Goal: Complete application form: Complete application form

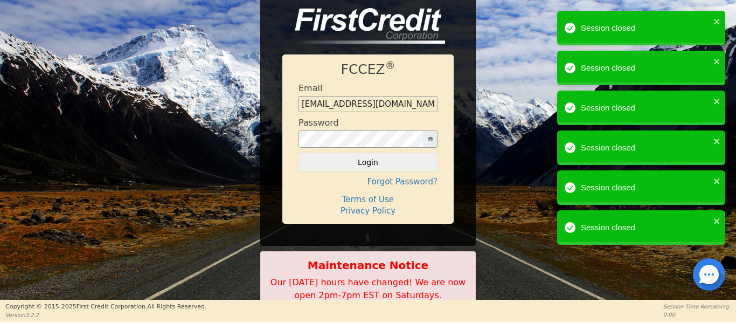
click at [588, 11] on div "FCCEZ ® Email Management@EnvyLuxeVacations.com Password Login Forgot Password? …" at bounding box center [368, 160] width 736 height 321
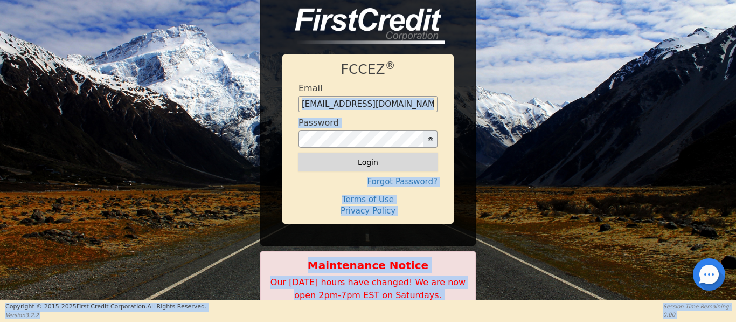
click at [304, 156] on button "Login" at bounding box center [367, 162] width 139 height 18
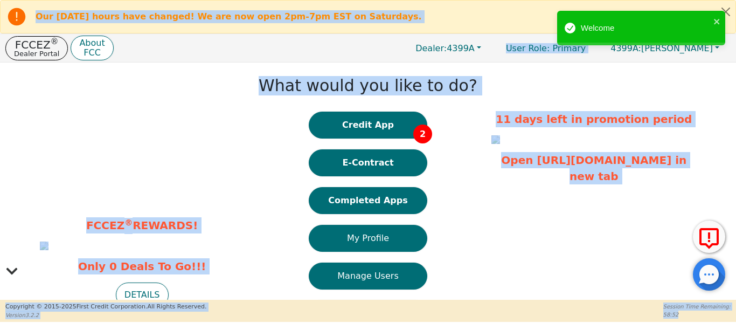
click at [453, 196] on div "What would you like to do? Credit App 2 E-Contract Completed Apps My Profile Ma…" at bounding box center [368, 240] width 236 height 345
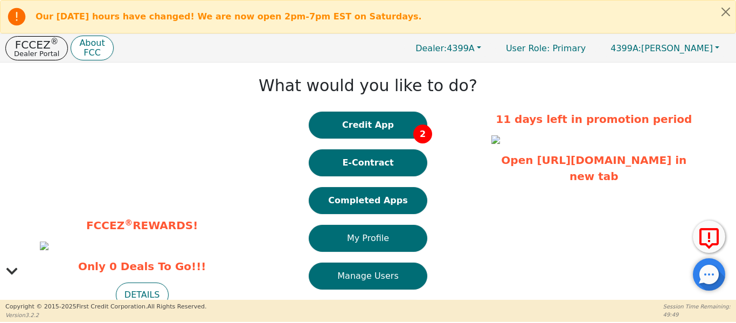
click at [226, 97] on div "FCCEZ ® REWARDS! Only 0 Deals To Go!!! DETAILS What would you like to do? Credi…" at bounding box center [368, 240] width 736 height 356
click at [341, 132] on button "Credit App 2" at bounding box center [368, 124] width 118 height 27
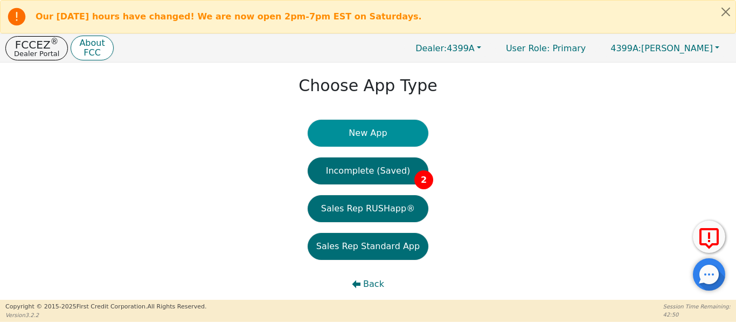
click at [339, 135] on button "New App" at bounding box center [367, 133] width 121 height 27
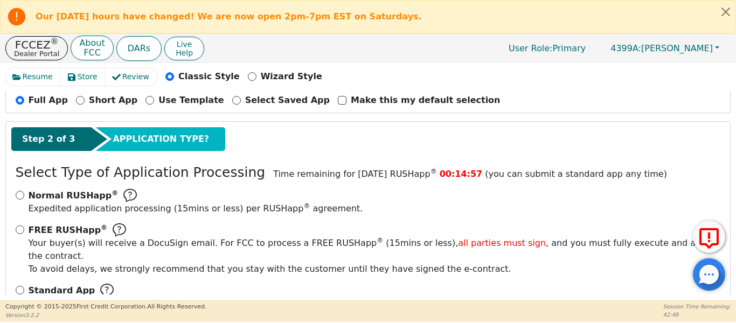
scroll to position [152, 0]
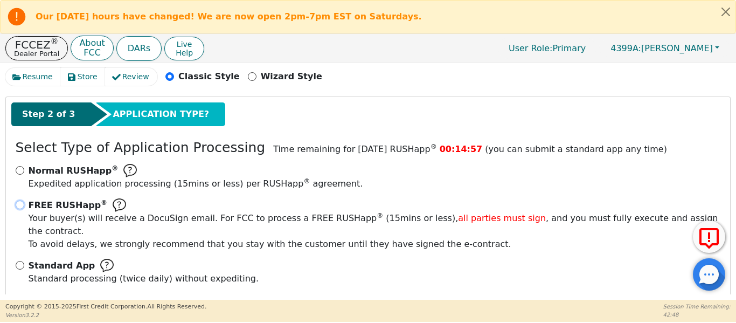
click at [18, 204] on input "FREE RUSHapp ® Your buyer(s) will receive a DocuSign email. For FCC to process …" at bounding box center [20, 204] width 9 height 9
radio input "true"
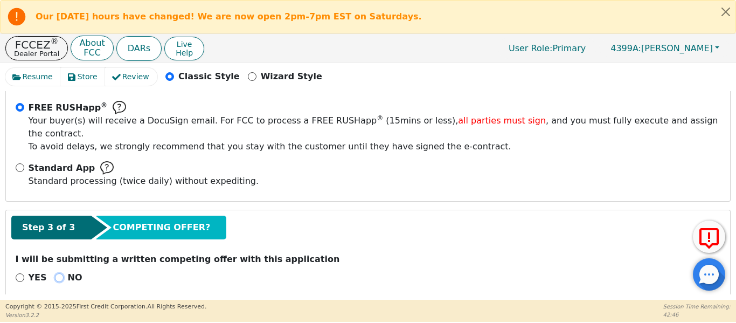
click at [55, 273] on input "NO" at bounding box center [59, 277] width 9 height 9
radio input "true"
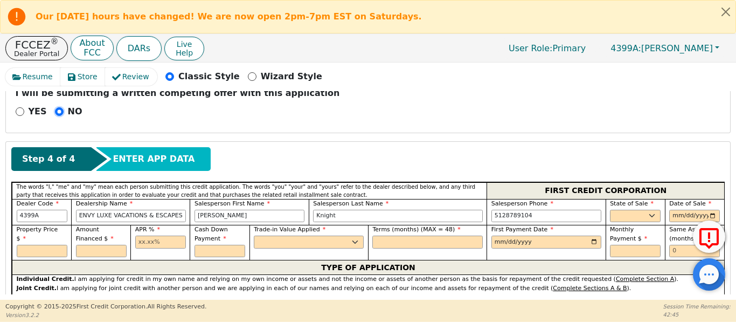
scroll to position [429, 0]
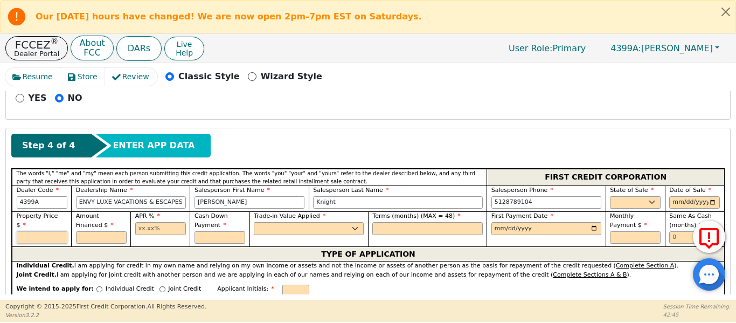
click at [39, 231] on input "text" at bounding box center [42, 237] width 51 height 13
type input "11848.00"
type input "8"
type input "8848.00"
type input "17.99"
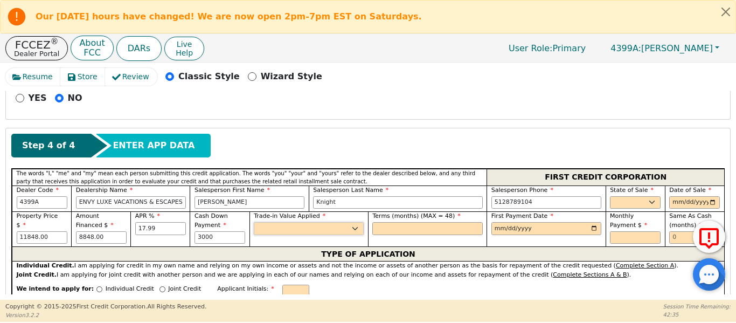
type input "3000.00"
drag, startPoint x: 618, startPoint y: 185, endPoint x: 604, endPoint y: 194, distance: 16.0
click at [605, 194] on div "State of Sale AK AL AR AZ CA CO CT DC DE FL GA HI IA ID IL IN KS KY LA MA MD ME…" at bounding box center [634, 198] width 59 height 26
select select "TX"
click at [610, 196] on select "AK AL AR AZ CA CO CT DC DE FL GA HI IA ID IL IN KS KY LA MA MD ME MI MN MO MS M…" at bounding box center [635, 202] width 51 height 13
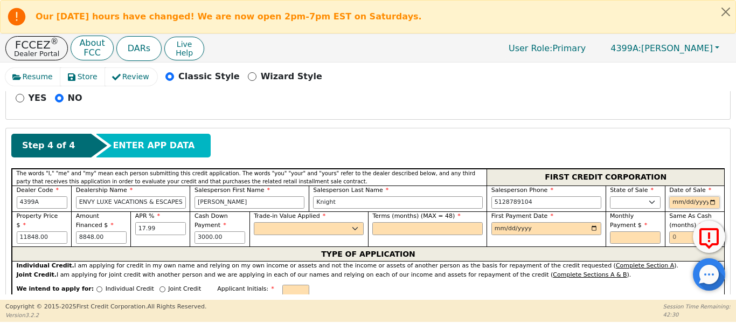
click at [706, 196] on input "date" at bounding box center [694, 202] width 51 height 13
type input "[DATE]"
click at [594, 222] on input "date" at bounding box center [546, 228] width 110 height 13
drag, startPoint x: 396, startPoint y: 216, endPoint x: 393, endPoint y: 221, distance: 6.1
click at [394, 222] on input "text" at bounding box center [427, 228] width 110 height 13
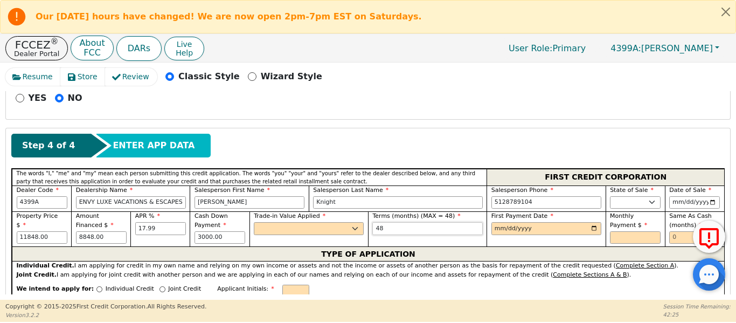
type input "48"
click at [285, 222] on select "Yes No" at bounding box center [309, 228] width 110 height 13
select select "n"
click at [254, 222] on select "Yes No" at bounding box center [309, 228] width 110 height 13
drag, startPoint x: 680, startPoint y: 224, endPoint x: 627, endPoint y: 223, distance: 52.2
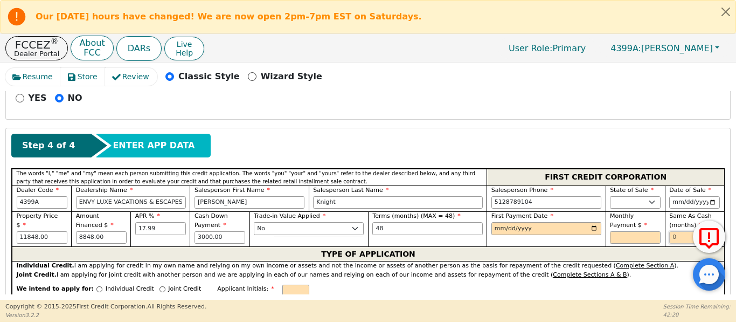
click at [629, 223] on div "Property Price $ 11848.00 Amount Financed $ 8848.00 APR % 17.99 Cash Down Payme…" at bounding box center [368, 228] width 712 height 35
type input "6"
drag, startPoint x: 595, startPoint y: 214, endPoint x: 592, endPoint y: 219, distance: 5.5
click at [594, 222] on input "date" at bounding box center [546, 228] width 110 height 13
click at [589, 222] on input "2025-10-27" at bounding box center [546, 228] width 110 height 13
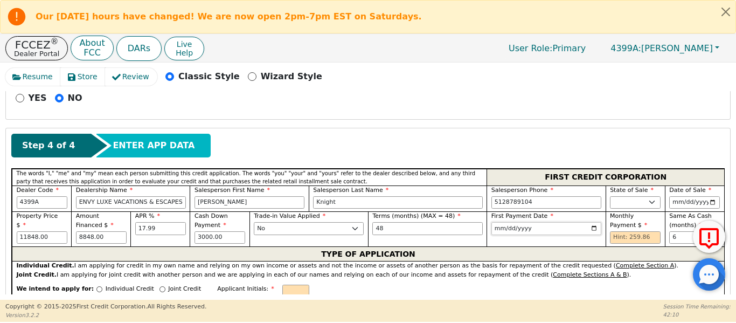
type input "2025-10-20"
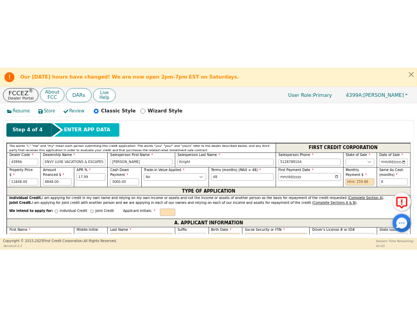
scroll to position [483, 0]
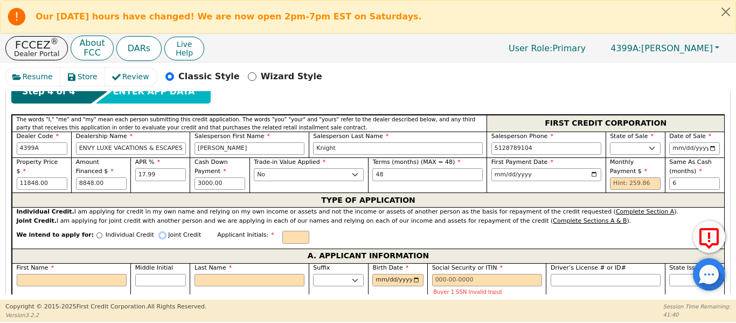
click at [159, 232] on input "Joint Credit" at bounding box center [162, 235] width 6 height 6
radio input "true"
click at [613, 177] on input "text" at bounding box center [635, 183] width 51 height 13
type input "259.86"
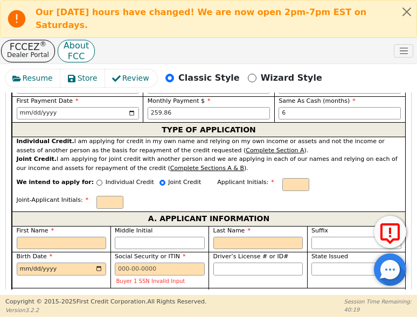
scroll to position [723, 0]
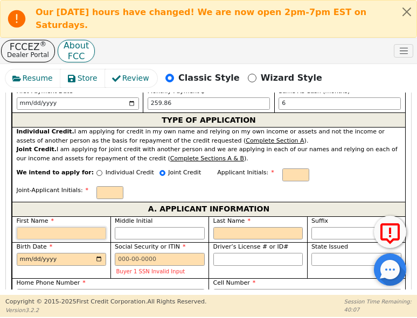
drag, startPoint x: 49, startPoint y: 173, endPoint x: 42, endPoint y: 188, distance: 17.1
click at [43, 227] on input "First Name" at bounding box center [62, 233] width 90 height 13
type input "M"
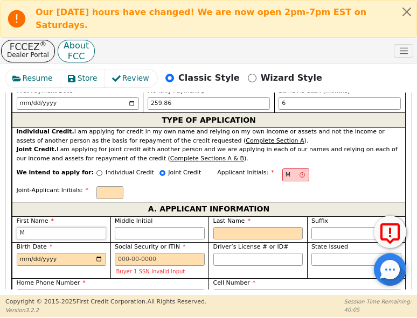
type input "Mi"
type input "Mic"
type input "Mich"
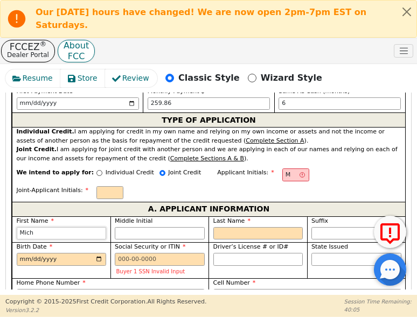
type input "Mich"
type input "Micha"
type input "Michae"
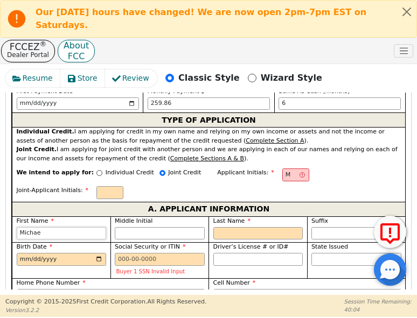
type input "Michael"
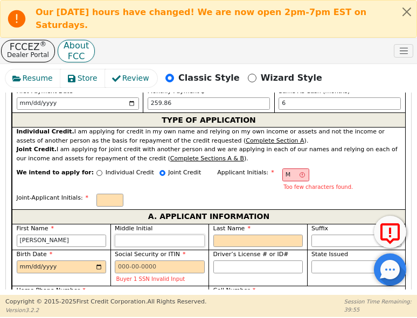
click at [123, 235] on input "Middle Initial" at bounding box center [160, 241] width 90 height 13
type input "MR"
type input "R"
type input "Michael R"
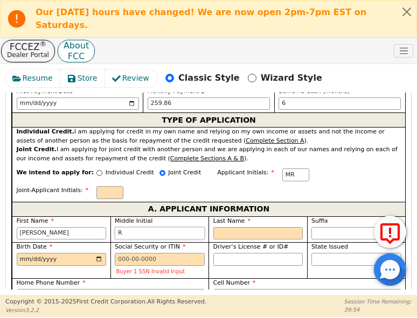
type input "R"
click at [248, 253] on input "Driver’s License # or ID#" at bounding box center [258, 259] width 90 height 13
click at [238, 227] on input "Last Name" at bounding box center [258, 233] width 90 height 13
type input "MRS"
type input "S"
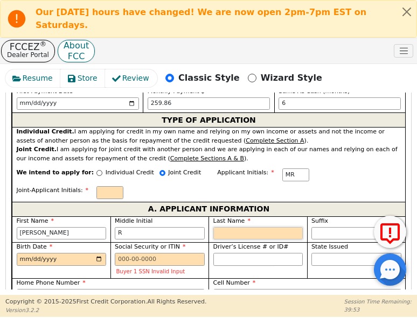
type input "Michael R S"
type input "Sa"
type input "Michael R Sa"
type input "Sat"
type input "Michael R Sat"
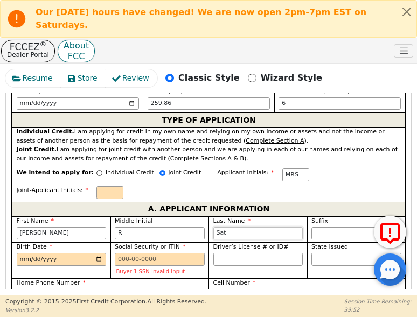
type input "Satt"
type input "Michael R Satt"
type input "Sattl"
type input "Michael R Sattl"
type input "Sattle"
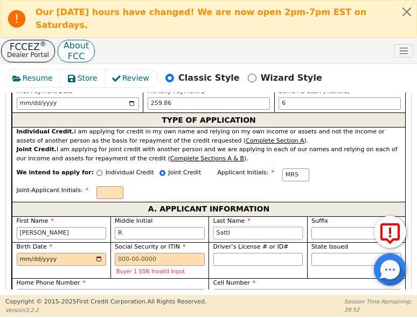
type input "Michael R Sattle"
type input "Sattler"
type input "Michael R Sattler"
type input "Sattler"
click at [20, 253] on input "Birth Date" at bounding box center [62, 259] width 90 height 13
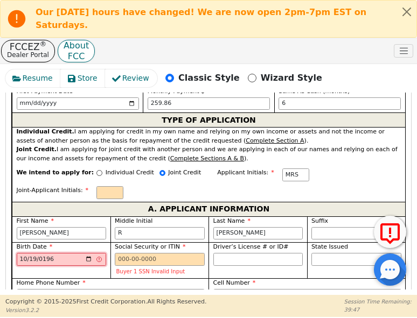
type input "1960-10-19"
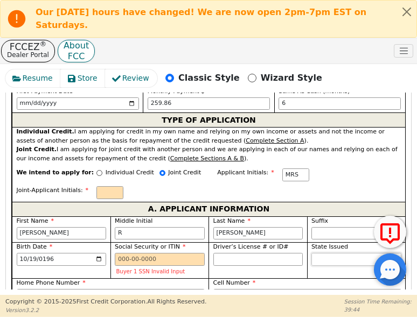
click at [327, 253] on select "AK AL AR AZ CA CO CT DC DE FL GA HI IA ID IL IN KS KY LA MA MD ME MI MN MO MS M…" at bounding box center [356, 259] width 90 height 13
select select "TX"
click at [311, 253] on select "AK AL AR AZ CA CO CT DC DE FL GA HI IA ID IL IN KS KY LA MA MD ME MI MN MO MS M…" at bounding box center [356, 259] width 90 height 13
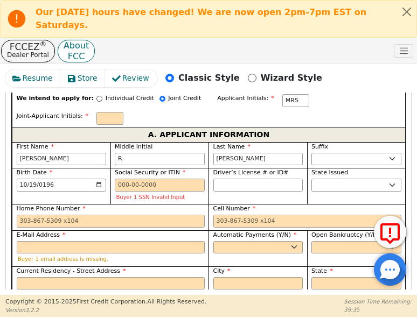
scroll to position [813, 0]
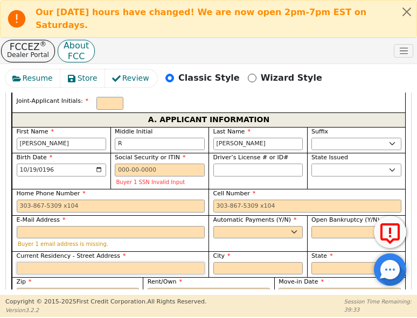
drag, startPoint x: 78, startPoint y: 211, endPoint x: 77, endPoint y: 204, distance: 7.0
click at [78, 262] on input "Current Residency - Street Address" at bounding box center [111, 268] width 188 height 13
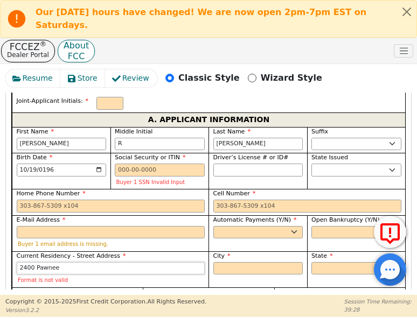
type input "2400 Pawnee"
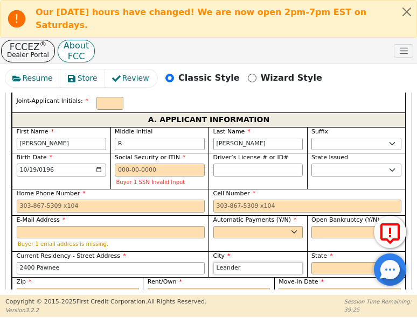
type input "Leander"
select select "TX"
type input "78641"
click at [183, 278] on div "Rent/Own Rent Own" at bounding box center [209, 289] width 122 height 23
select select "Own"
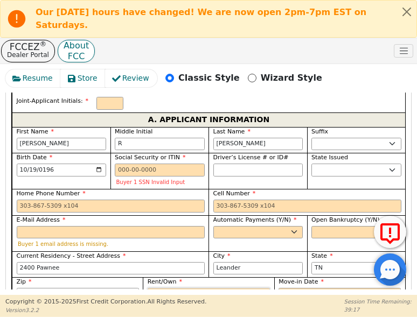
click at [148, 288] on select "Rent Own" at bounding box center [209, 294] width 122 height 13
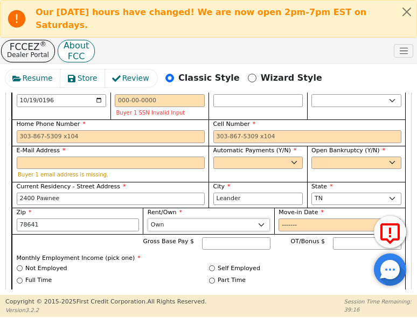
scroll to position [885, 0]
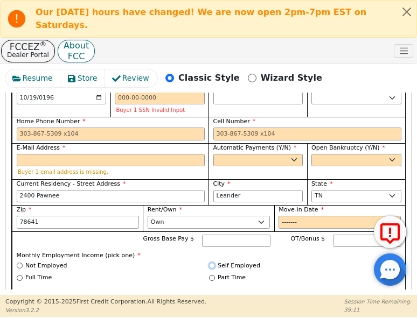
click at [212, 263] on input "Self Employed" at bounding box center [212, 266] width 6 height 6
radio input "true"
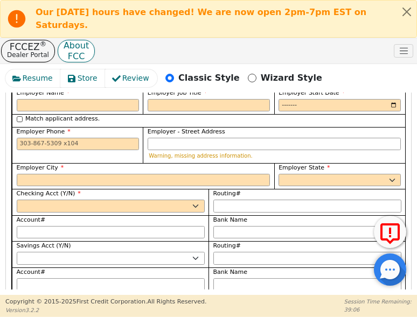
scroll to position [1172, 0]
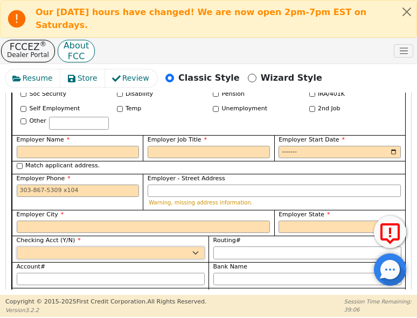
drag, startPoint x: 74, startPoint y: 188, endPoint x: 74, endPoint y: 195, distance: 6.5
click at [74, 247] on select "Yes No" at bounding box center [111, 253] width 188 height 13
select select "y"
click at [17, 247] on select "Yes No" at bounding box center [111, 253] width 188 height 13
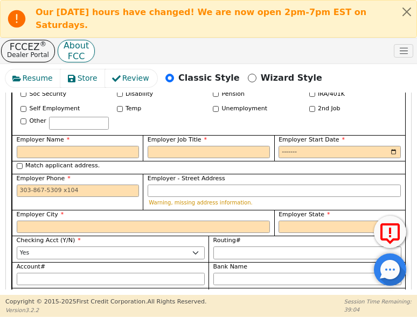
drag, startPoint x: 53, startPoint y: 237, endPoint x: 53, endPoint y: 242, distance: 5.4
click at [53, 299] on select "Yes No" at bounding box center [111, 305] width 188 height 13
select select "n"
click at [17, 299] on select "Yes No" at bounding box center [111, 305] width 188 height 13
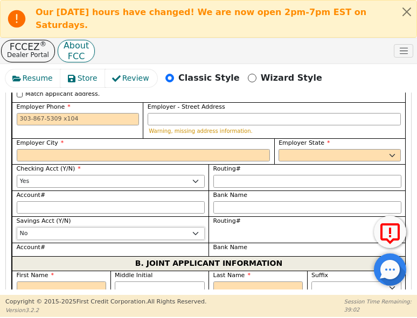
scroll to position [1262, 0]
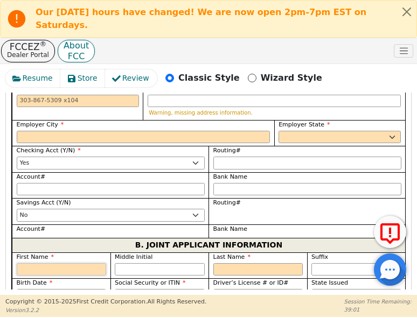
click at [60, 263] on input "First Name" at bounding box center [62, 269] width 90 height 13
type input "J"
type input "Ja"
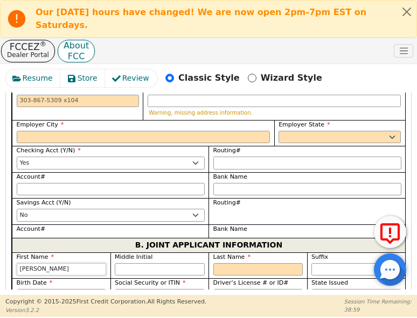
type input "Ja"
type input "Jas"
type input "Jasm"
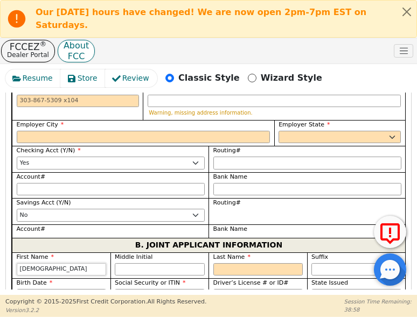
type input "Jasmn"
type input "Jasmni"
type input "Jasmn"
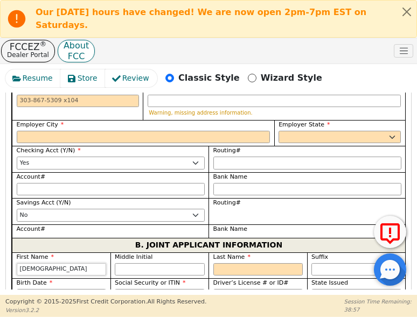
type input "Jasmn"
type input "Jasm"
type input "Jasmi"
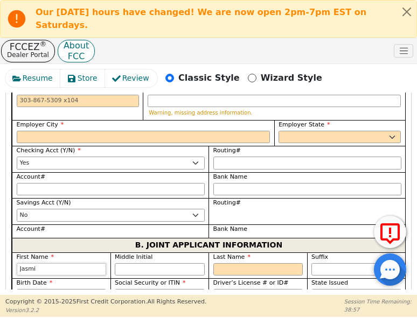
type input "Jasmin"
type input "[PERSON_NAME]"
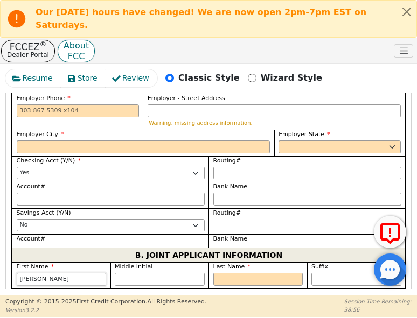
scroll to position [1287, 0]
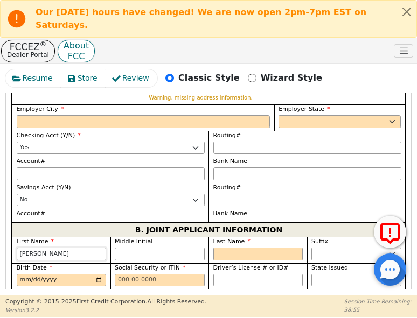
type input "[PERSON_NAME]"
click at [163, 248] on input "Middle Initial" at bounding box center [160, 254] width 90 height 13
type input "L"
type input "JL"
type input "Jasmine L"
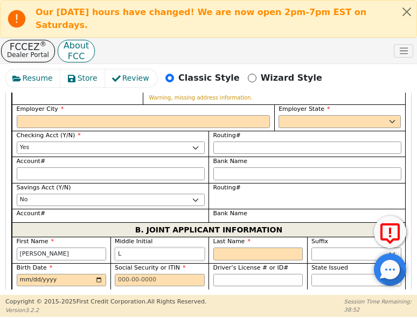
type input "L"
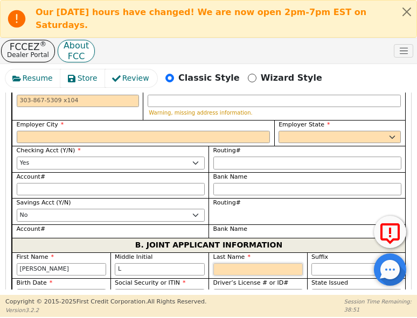
type input "M"
type input "JLM"
type input "Jasmine L M"
type input "Mn"
type input "Jasmine L Mn"
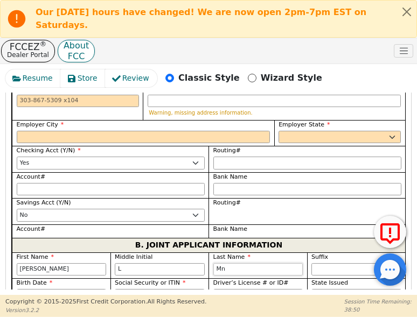
type input "Mns"
type input "Jasmine L Mns"
type input "Mnse"
type input "Jasmine L Mnse"
type input "Mnsel"
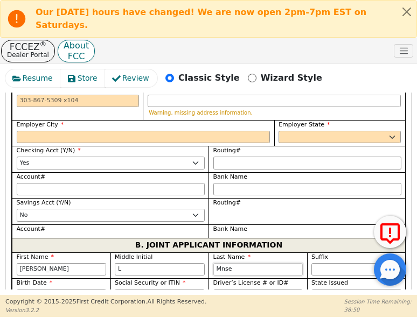
type input "Jasmine L Mnsel"
type input "Mnsell"
type input "Jasmine L Mnsell"
type input "Mnsel"
type input "Jasmine L Mnsel"
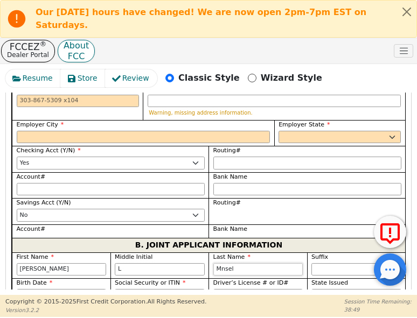
type input "Mnse"
type input "Jasmine L Mnse"
type input "Mns"
type input "Jasmine L Mns"
type input "Mn"
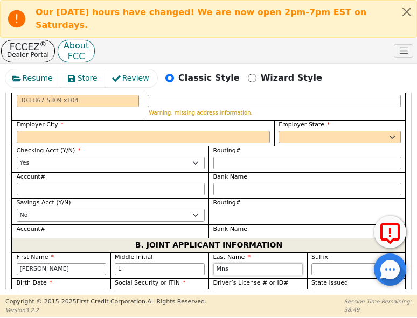
type input "Jasmine L Mn"
type input "M"
type input "Jasmine L M"
type input "Ma"
type input "Jasmine L Ma"
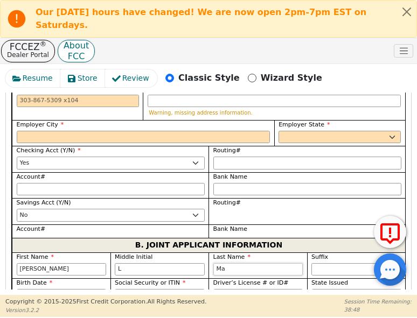
type input "Man"
type input "Jasmine L Man"
type input "Mans"
type input "Jasmine L Mans"
type input "Manse"
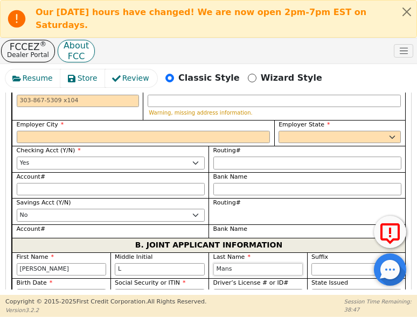
type input "Jasmine L Manse"
type input "Mansel"
type input "Jasmine L Mansel"
type input "[PERSON_NAME]"
type input "Jasmine L Mansell"
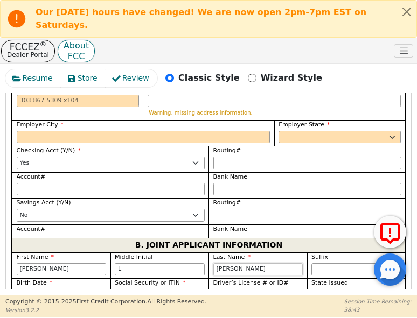
type input "[PERSON_NAME]"
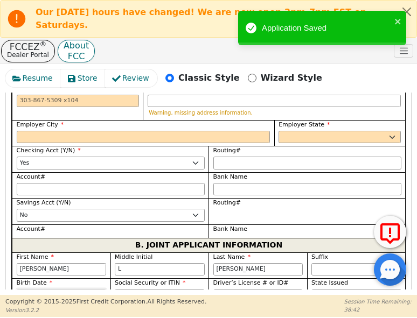
click at [22, 289] on input "Birth Date" at bounding box center [62, 295] width 90 height 13
drag, startPoint x: 19, startPoint y: 232, endPoint x: 29, endPoint y: 228, distance: 10.4
click at [19, 289] on input "Birth Date" at bounding box center [62, 295] width 90 height 13
click at [22, 289] on input "Birth Date" at bounding box center [62, 295] width 90 height 13
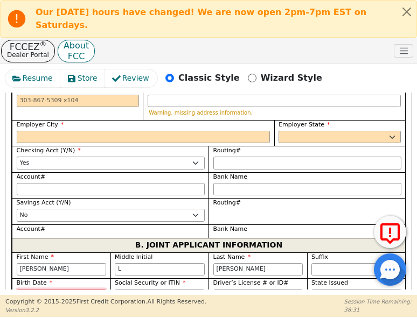
type input "1970-02-26"
click at [316, 289] on select "AK AL AR AZ CA CO CT DC DE FL GA HI IA ID IL IN KS KY LA MA MD ME MI MN MO MS M…" at bounding box center [356, 295] width 90 height 13
select select "TX"
click at [311, 289] on select "AK AL AR AZ CA CO CT DC DE FL GA HI IA ID IL IN KS KY LA MA MD ME MI MN MO MS M…" at bounding box center [356, 295] width 90 height 13
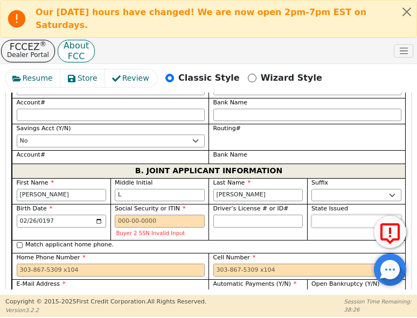
scroll to position [1351, 0]
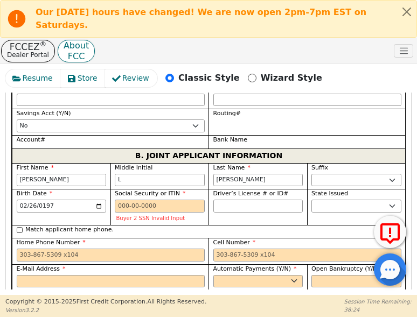
drag, startPoint x: 22, startPoint y: 241, endPoint x: 16, endPoint y: 239, distance: 5.8
click at [18, 302] on input "Match applicant address." at bounding box center [20, 305] width 6 height 6
checkbox input "true"
type input "2400 Pawnee"
type input "Leander"
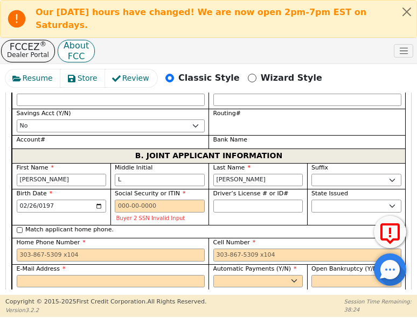
select select "TX"
type input "78641"
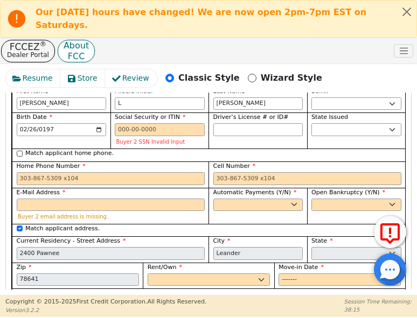
scroll to position [1441, 0]
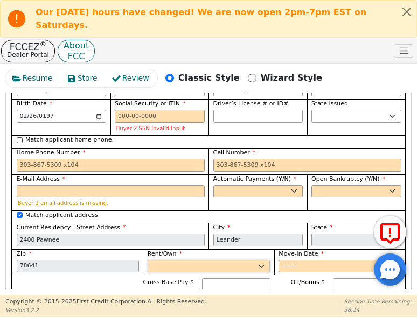
click at [181, 260] on select "Rent Own" at bounding box center [209, 266] width 122 height 13
select select "Own"
click at [148, 260] on select "Rent Own" at bounding box center [209, 266] width 122 height 13
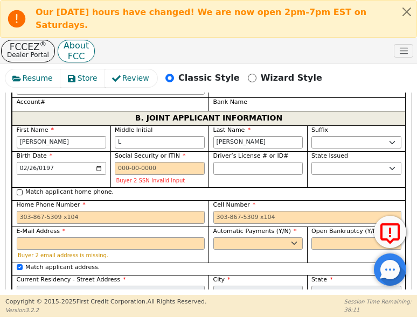
scroll to position [1387, 0]
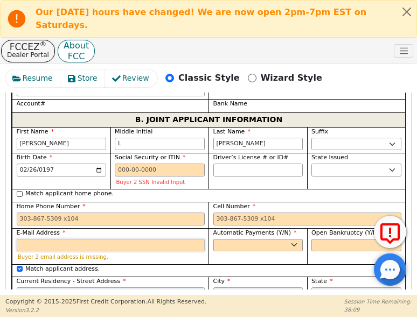
paste input "jasmine5717@yahoo.com"
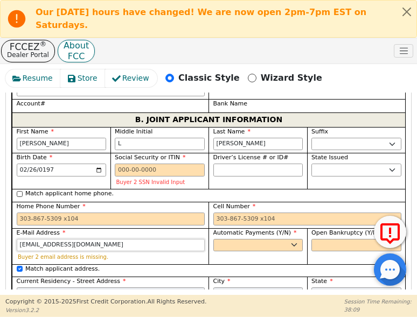
type input "jasmine5717@yahoo.com"
click at [233, 239] on select "Yes No" at bounding box center [258, 245] width 90 height 13
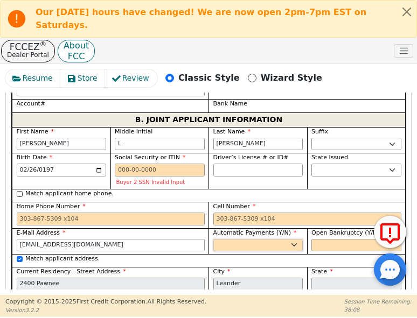
select select "y"
click at [213, 239] on select "Yes No" at bounding box center [258, 245] width 90 height 13
type input "Jasmine L Mansell"
drag, startPoint x: 322, startPoint y: 176, endPoint x: 309, endPoint y: 186, distance: 16.6
click at [319, 239] on select "Yes No" at bounding box center [356, 245] width 90 height 13
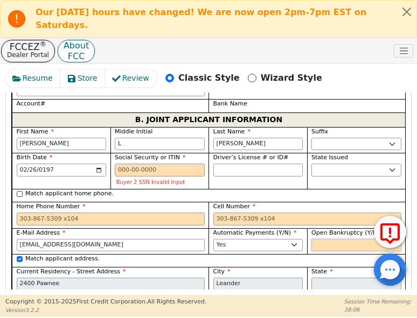
select select "n"
click at [311, 239] on select "Yes No" at bounding box center [356, 245] width 90 height 13
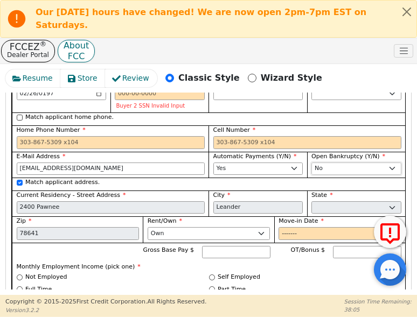
scroll to position [1477, 0]
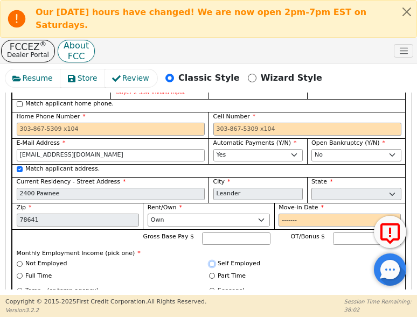
click at [209, 260] on div "Self Employed" at bounding box center [305, 264] width 192 height 9
click at [209, 261] on input "Self Employed" at bounding box center [212, 264] width 6 height 6
radio input "true"
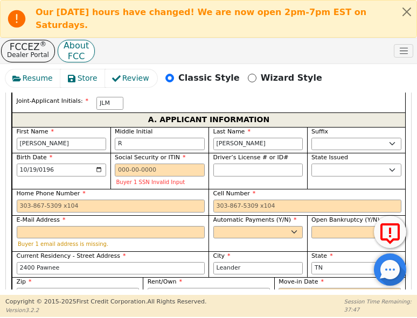
scroll to position [795, 0]
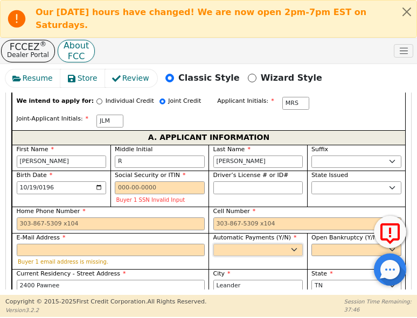
click at [236, 244] on select "Yes No" at bounding box center [258, 250] width 90 height 13
select select "y"
click at [213, 244] on select "Yes No" at bounding box center [258, 250] width 90 height 13
type input "Michael R Sattler"
click at [324, 244] on select "Yes No" at bounding box center [356, 250] width 90 height 13
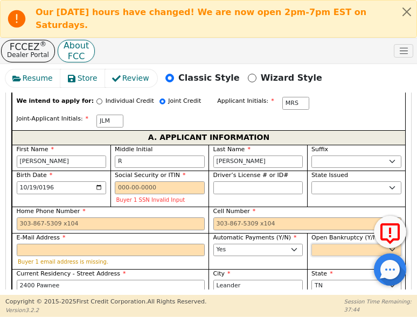
select select "n"
click at [311, 244] on select "Yes No" at bounding box center [356, 250] width 90 height 13
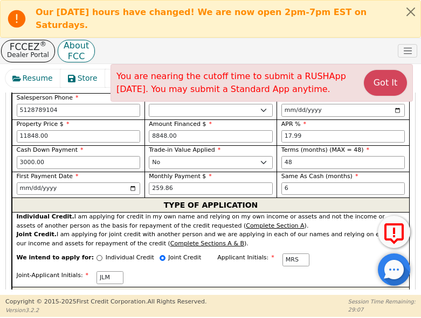
scroll to position [639, 0]
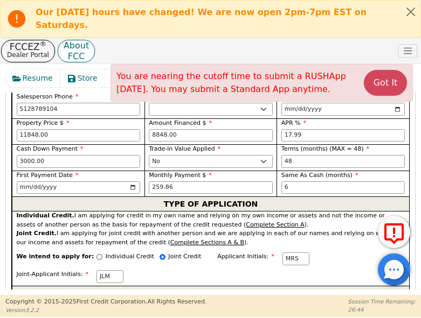
radio input "false"
radio input "true"
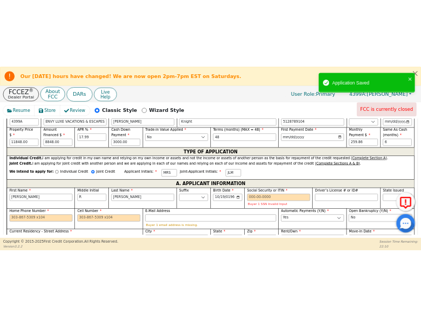
scroll to position [528, 0]
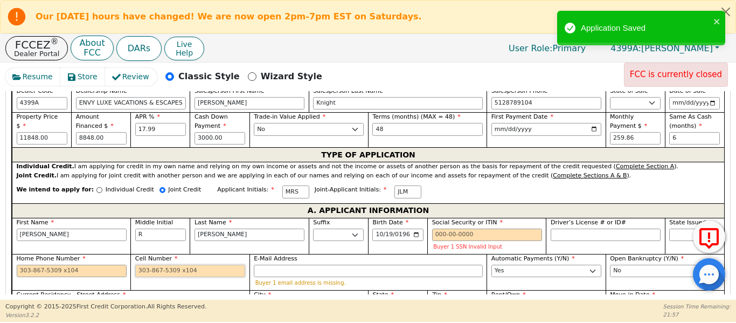
drag, startPoint x: 179, startPoint y: 256, endPoint x: 199, endPoint y: 242, distance: 24.3
click at [185, 264] on input "Cell Number" at bounding box center [190, 270] width 110 height 13
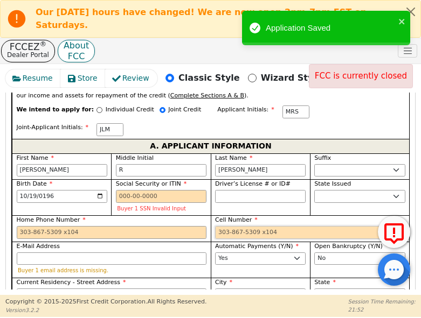
scroll to position [797, 0]
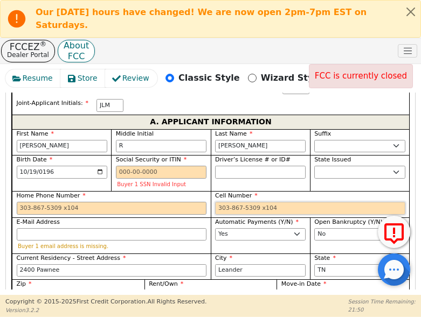
click at [226, 202] on input "Cell Number" at bounding box center [310, 208] width 190 height 13
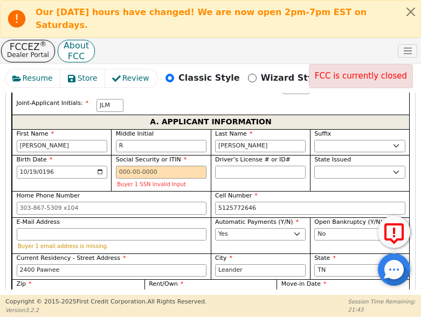
type input "512-577-2646"
paste input "msattler3@gmail.com"
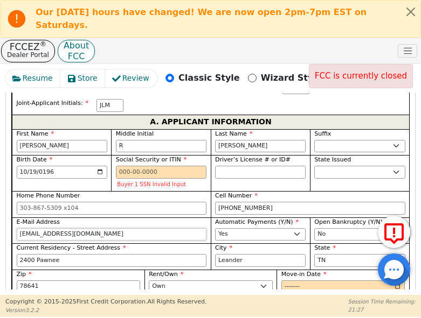
type input "msattler3@gmail.com"
click at [289, 166] on input "Driver’s License # or ID#" at bounding box center [260, 172] width 90 height 13
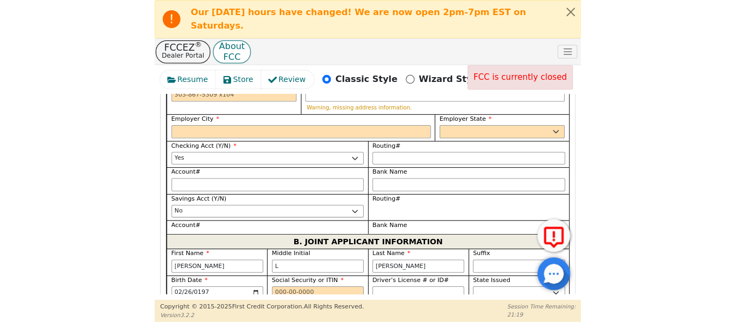
scroll to position [1264, 0]
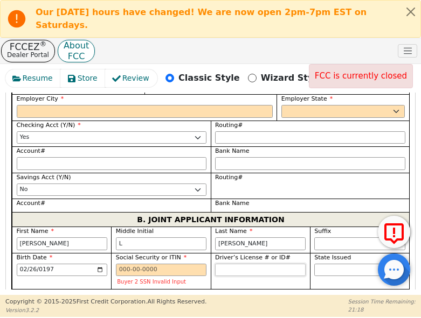
type input "********"
click at [237, 264] on input "Driver’s License # or ID#" at bounding box center [260, 270] width 90 height 13
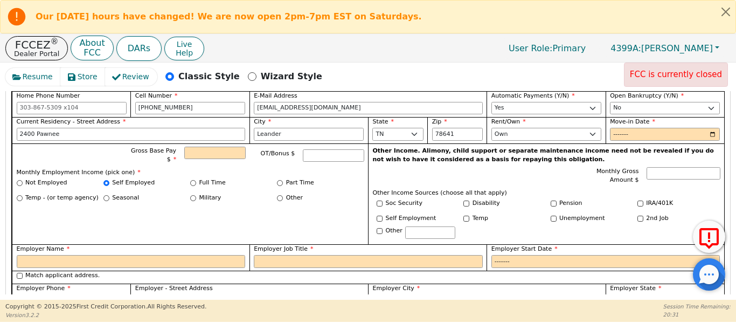
scroll to position [732, 0]
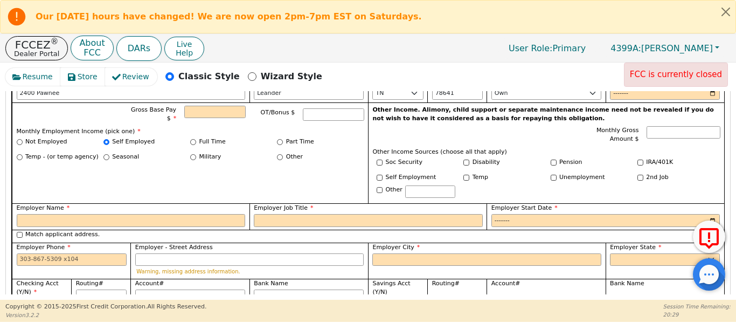
type input "********"
click at [183, 204] on div "Employer Name" at bounding box center [131, 215] width 229 height 23
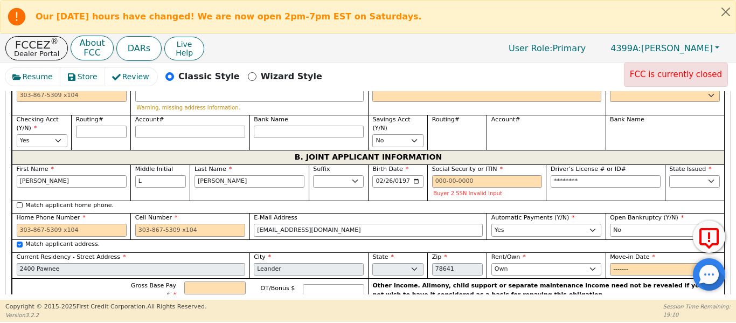
scroll to position [893, 0]
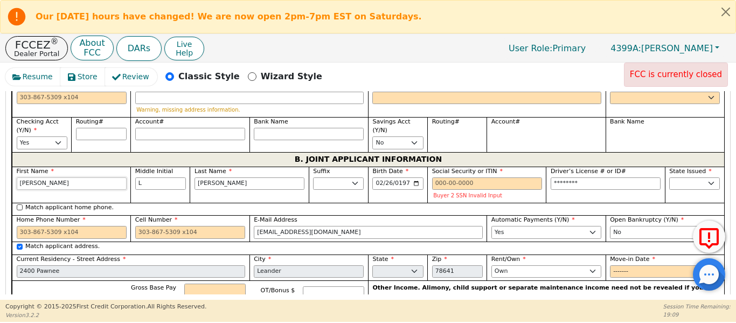
drag, startPoint x: 53, startPoint y: 170, endPoint x: 0, endPoint y: 172, distance: 52.8
click at [0, 172] on div "Resume Store Review Classic Style Wizard Style FCC is currently closed Back Sub…" at bounding box center [368, 180] width 736 height 237
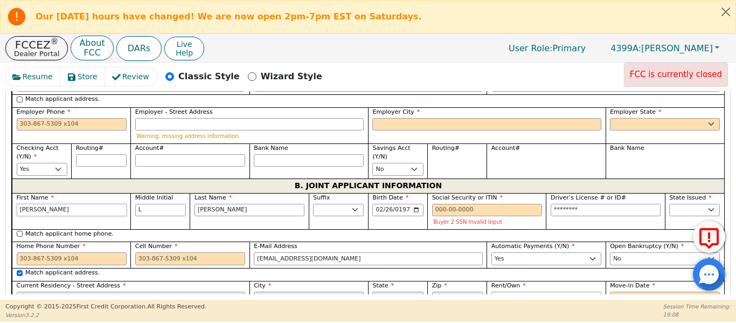
scroll to position [857, 0]
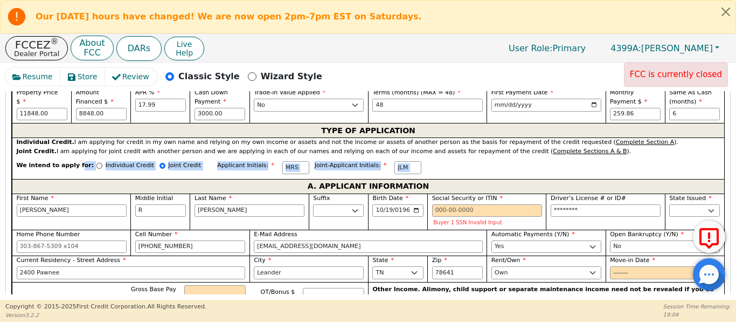
drag, startPoint x: 73, startPoint y: 163, endPoint x: 73, endPoint y: 170, distance: 6.5
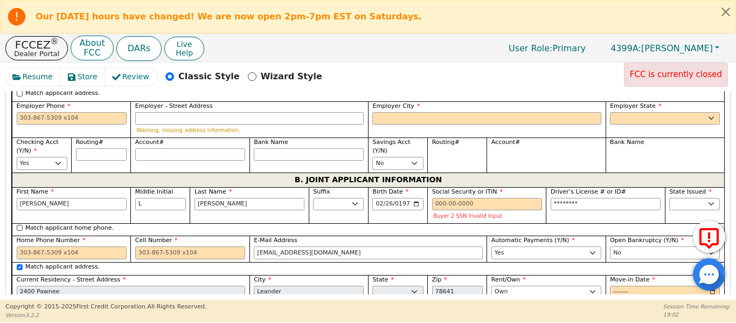
scroll to position [876, 0]
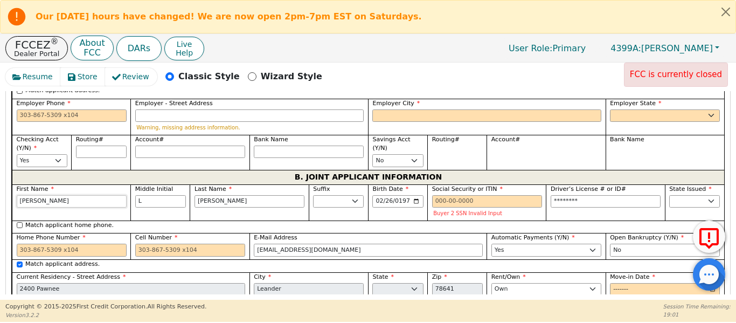
drag, startPoint x: 50, startPoint y: 187, endPoint x: 0, endPoint y: 184, distance: 50.2
click at [0, 184] on div "Resume Store Review Classic Style Wizard Style FCC is currently closed Back Sub…" at bounding box center [368, 180] width 736 height 237
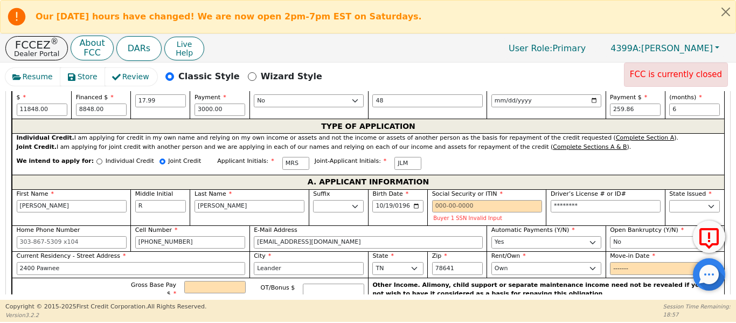
scroll to position [552, 0]
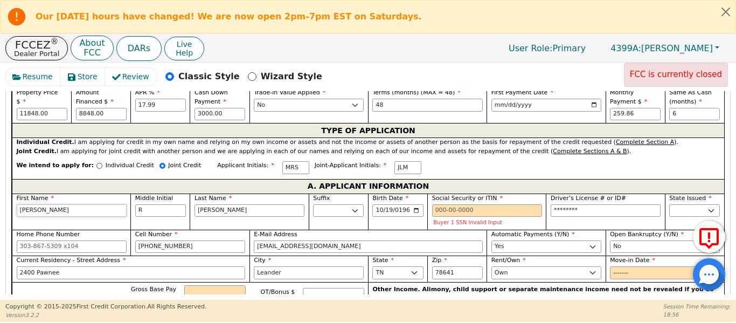
drag, startPoint x: 45, startPoint y: 198, endPoint x: 87, endPoint y: 200, distance: 42.1
click at [0, 194] on div "Resume Store Review Classic Style Wizard Style FCC is currently closed Back Sub…" at bounding box center [368, 180] width 736 height 237
paste input "[PERSON_NAME]"
type input "JRS"
type input "[PERSON_NAME]"
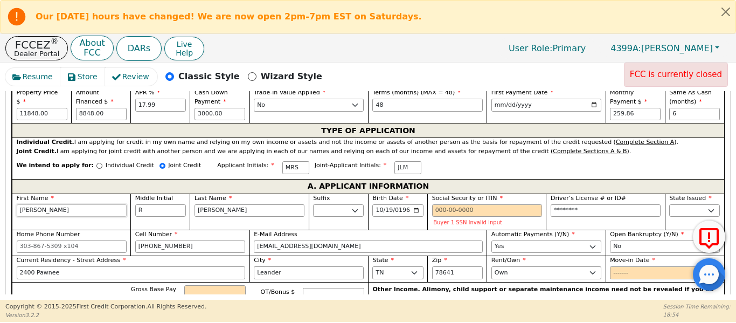
type input "Jasmine R Sattler"
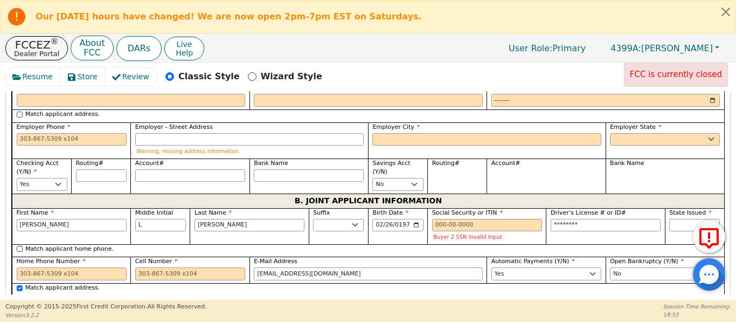
scroll to position [857, 0]
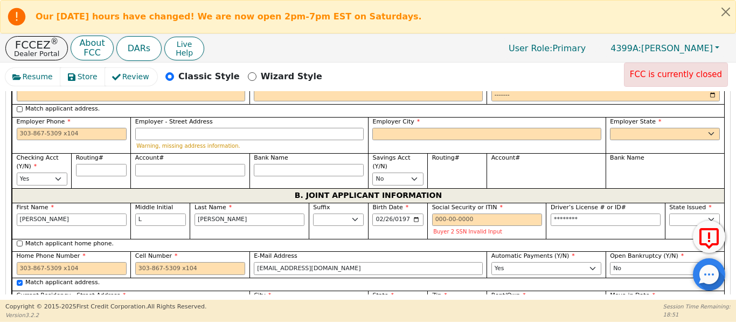
type input "[PERSON_NAME]"
drag, startPoint x: 226, startPoint y: 211, endPoint x: 125, endPoint y: 190, distance: 103.0
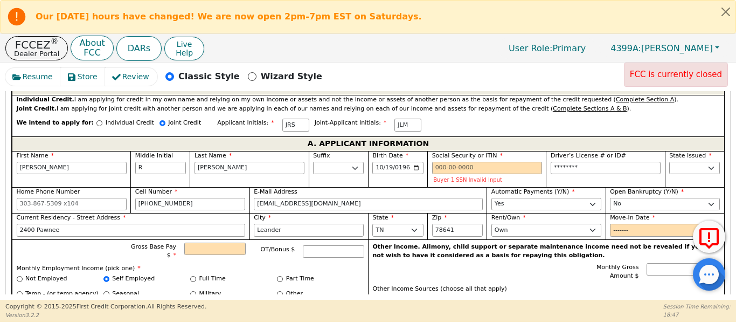
scroll to position [552, 0]
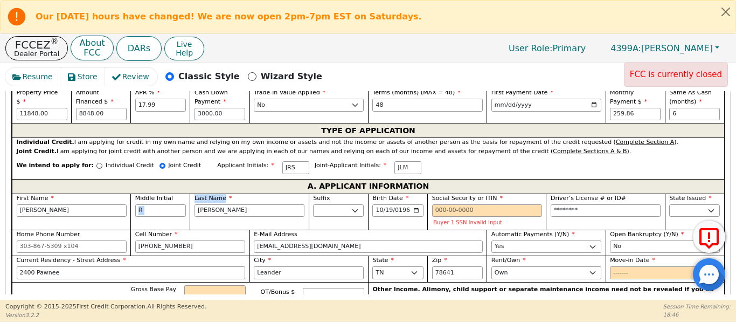
drag, startPoint x: 229, startPoint y: 204, endPoint x: 170, endPoint y: 193, distance: 60.2
drag, startPoint x: 224, startPoint y: 196, endPoint x: 162, endPoint y: 197, distance: 62.5
paste input "[PERSON_NAME]"
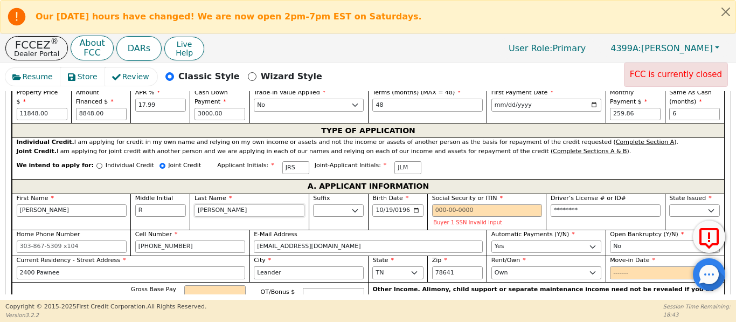
type input "JRM"
type input "[PERSON_NAME]"
type input "Jasmine R Mansell"
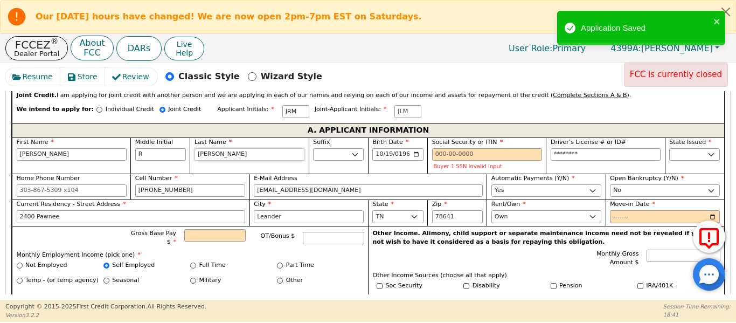
scroll to position [588, 0]
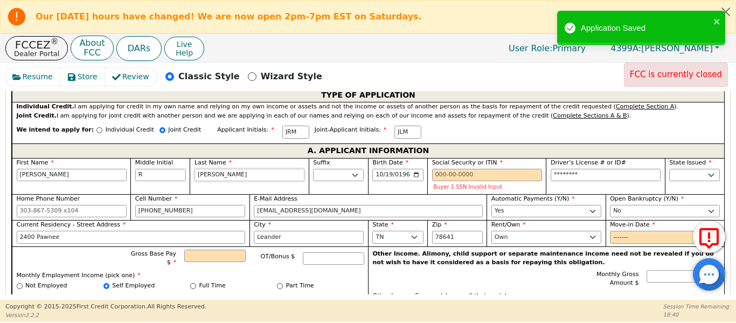
type input "[PERSON_NAME]"
drag, startPoint x: 151, startPoint y: 160, endPoint x: 134, endPoint y: 149, distance: 20.6
click at [118, 158] on div "First Name Jasmine Middle Initial R Last Name Mansell Suffix Jr. Sr. II III IV …" at bounding box center [368, 307] width 712 height 299
type input "JM"
type input "Jasmine Mansell"
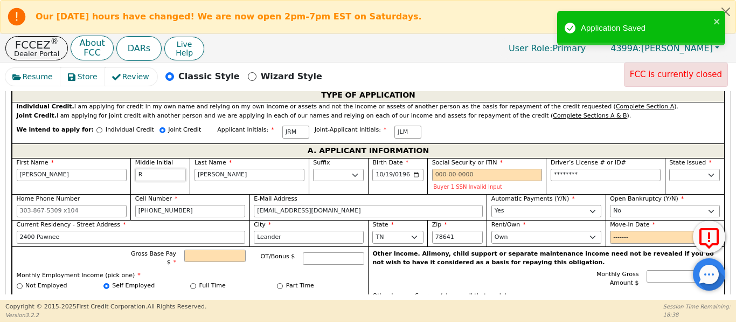
type input "Jasmine Mansell"
type input "JLM"
type input "L"
type input "Jasmine L Mansell"
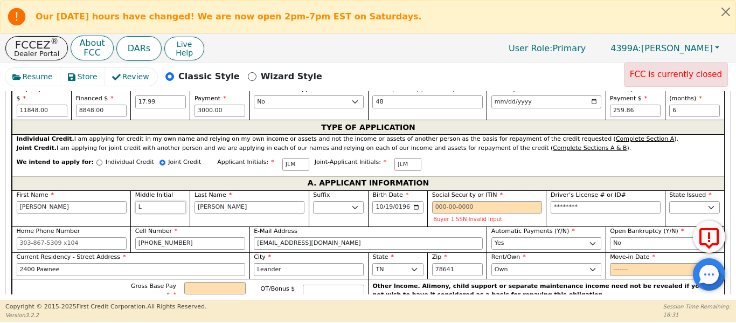
scroll to position [552, 0]
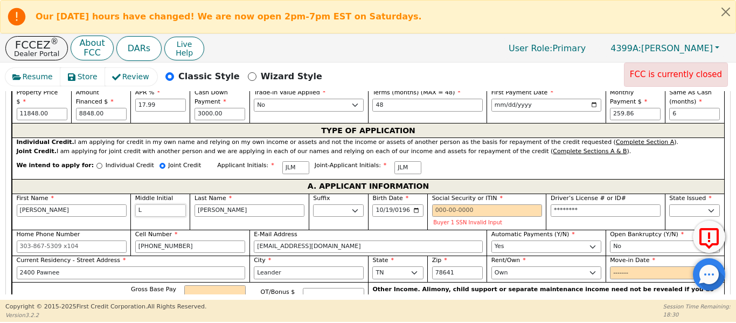
type input "L"
click at [376, 204] on input "1960-10-19" at bounding box center [397, 210] width 51 height 13
type input "1970-02-26"
type input "18603800"
drag, startPoint x: 581, startPoint y: 194, endPoint x: 490, endPoint y: 190, distance: 91.1
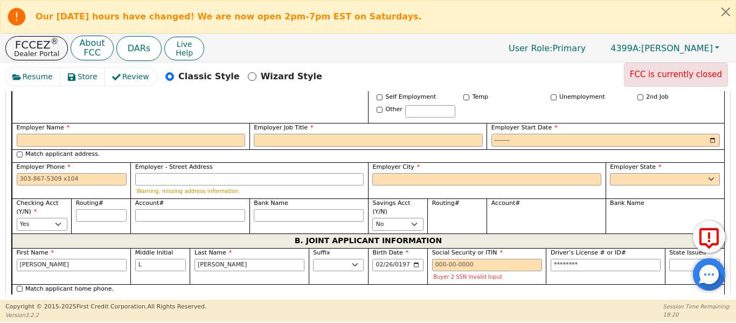
scroll to position [839, 0]
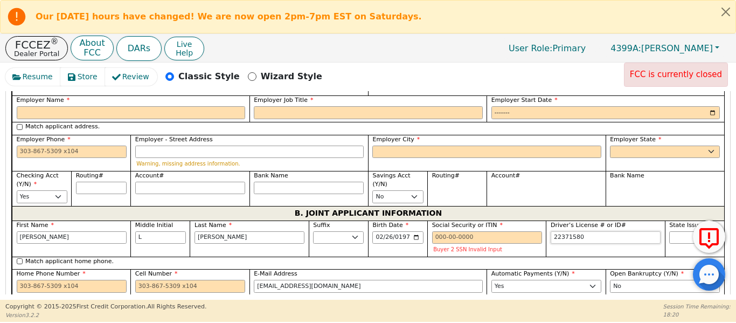
drag, startPoint x: 594, startPoint y: 221, endPoint x: 580, endPoint y: 223, distance: 14.1
click at [580, 231] on input "22371580" at bounding box center [605, 237] width 110 height 13
drag, startPoint x: 579, startPoint y: 226, endPoint x: 523, endPoint y: 223, distance: 56.0
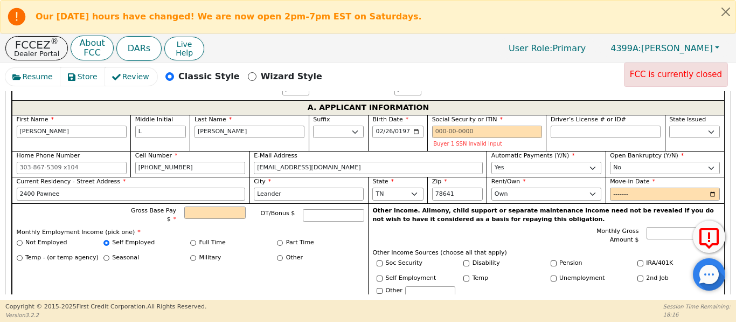
scroll to position [624, 0]
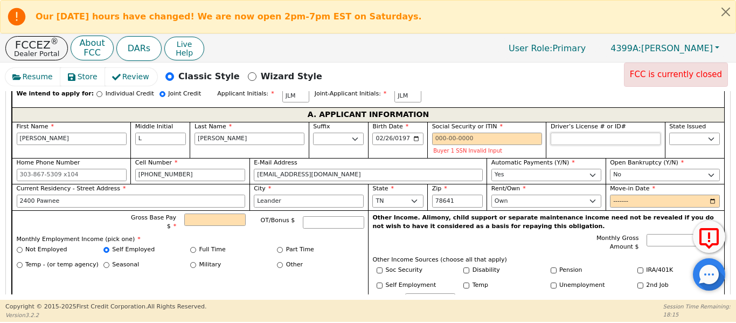
type input "********"
paste input "22371580"
type input "********"
drag, startPoint x: 191, startPoint y: 162, endPoint x: 39, endPoint y: 167, distance: 151.9
click at [42, 162] on div "First Name Jasmine Middle Initial L Last Name Mansell Suffix Jr. Sr. II III IV …" at bounding box center [368, 271] width 712 height 299
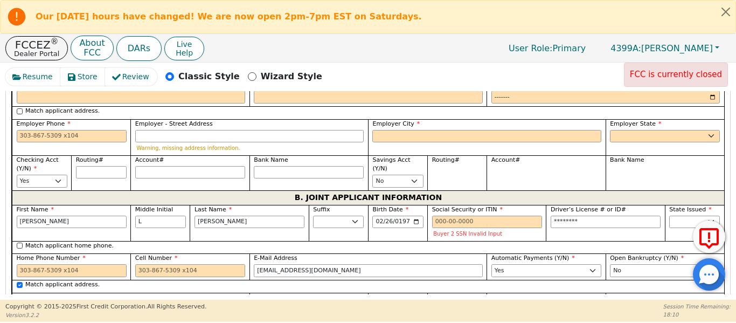
scroll to position [911, 0]
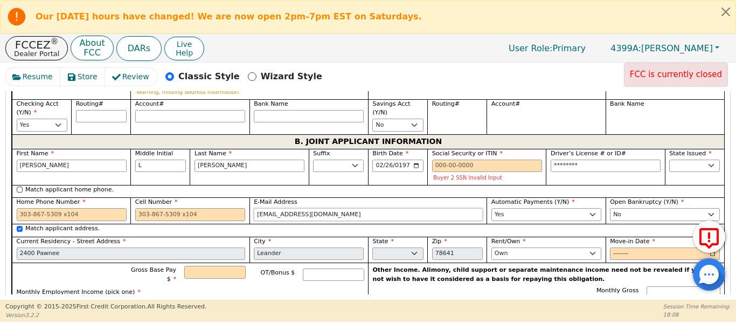
drag, startPoint x: 334, startPoint y: 205, endPoint x: 195, endPoint y: 208, distance: 138.4
click at [195, 208] on div "First Name Jasmine Middle Initial L Last Name Mansell Suffix Jr. Sr. II III IV …" at bounding box center [368, 313] width 712 height 329
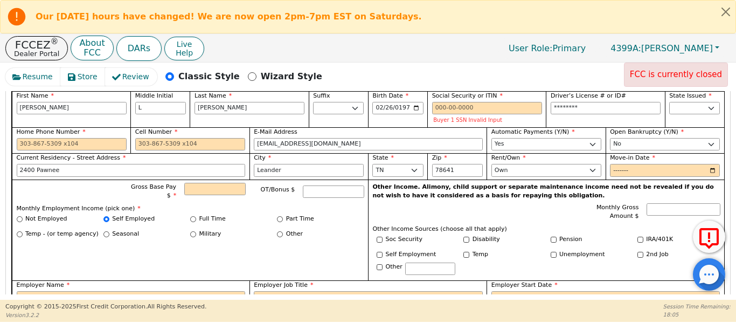
scroll to position [642, 0]
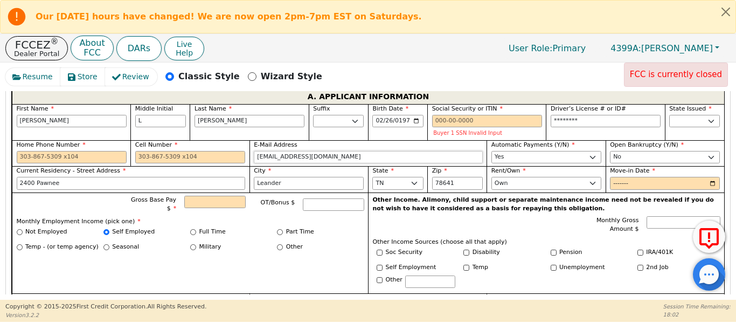
drag, startPoint x: 319, startPoint y: 146, endPoint x: 284, endPoint y: 145, distance: 34.5
click at [203, 143] on div "First Name Jasmine Middle Initial L Last Name Mansell Suffix Jr. Sr. II III IV …" at bounding box center [368, 253] width 712 height 299
paste input "jasmine5717@yahoo"
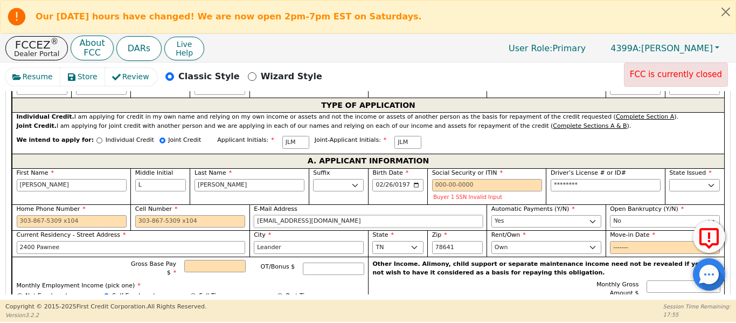
scroll to position [570, 0]
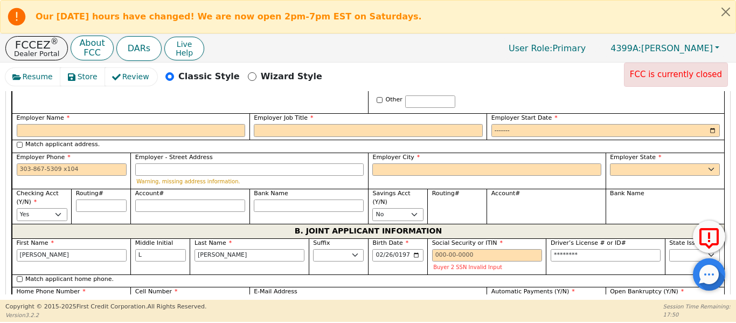
type input "jasmine5717@yahoo.com"
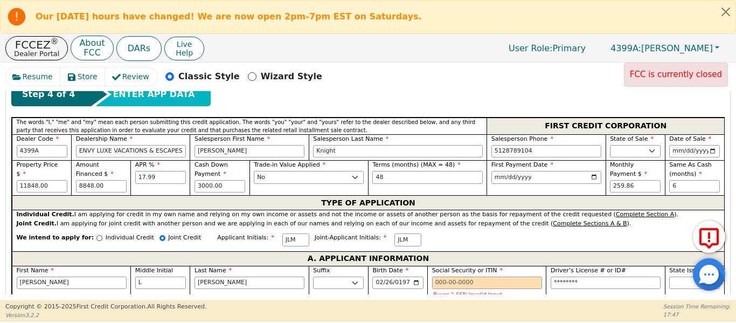
scroll to position [517, 0]
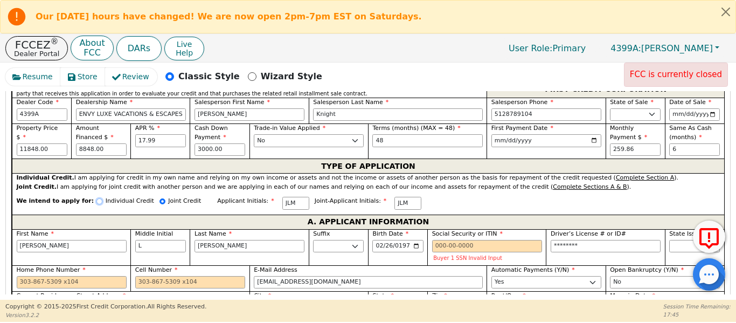
click at [96, 198] on input "Individual Credit" at bounding box center [99, 201] width 6 height 6
radio input "true"
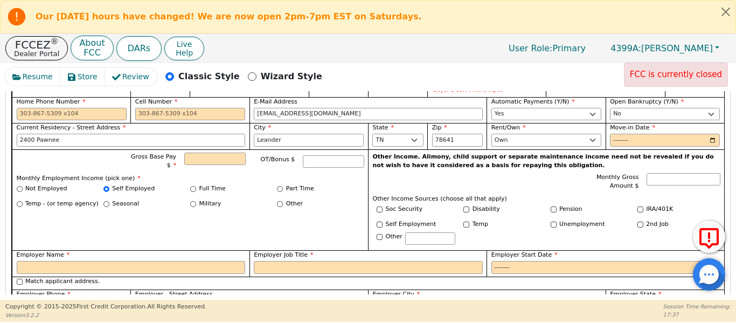
scroll to position [661, 0]
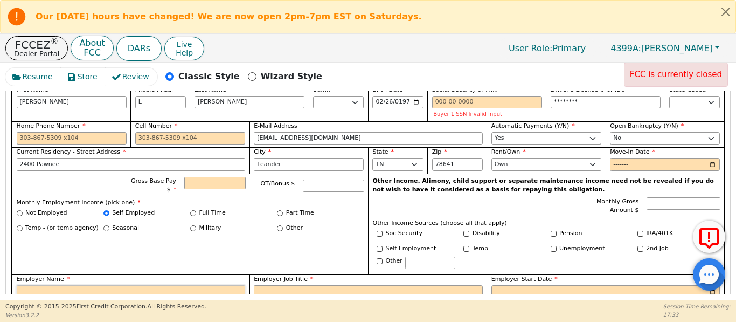
click at [114, 285] on input "Employer Name" at bounding box center [131, 291] width 229 height 13
type input "360 Jasmine Acupuncture"
click at [277, 285] on input "Employer Job Title" at bounding box center [368, 291] width 229 height 13
click at [233, 275] on label "Employer Name" at bounding box center [131, 279] width 229 height 9
click at [233, 285] on input "360 Jasmine Acupuncture" at bounding box center [131, 291] width 229 height 13
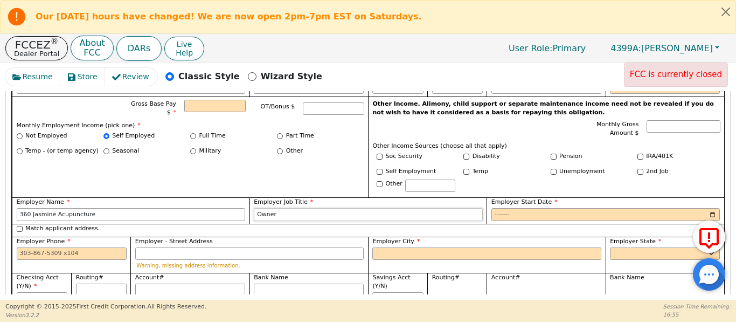
scroll to position [715, 0]
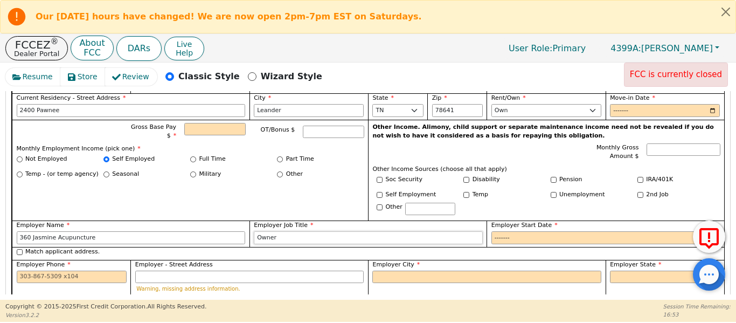
type input "Owner"
click at [491, 231] on input "Employer Start Date" at bounding box center [605, 237] width 229 height 13
click at [199, 270] on input "Employer - Street Address" at bounding box center [249, 276] width 229 height 13
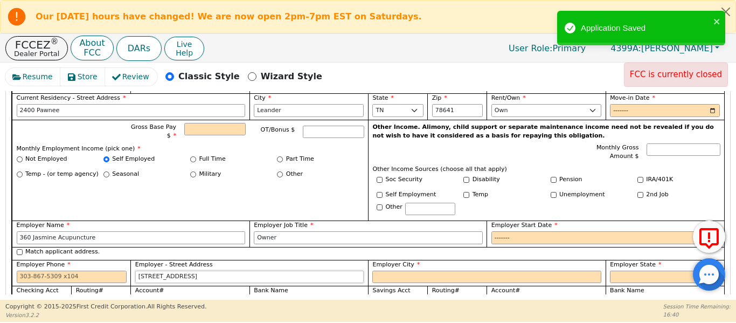
type input "3305 Northland Dr"
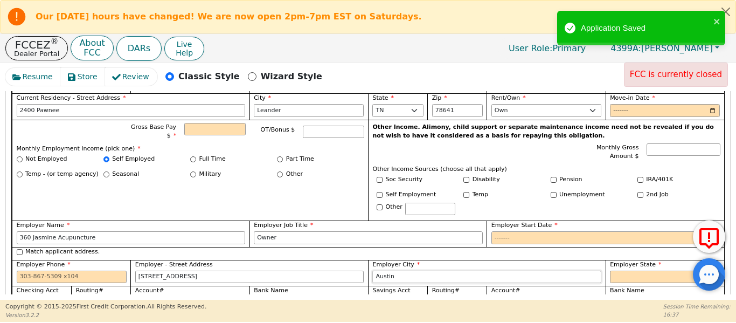
type input "Austin"
select select "TX"
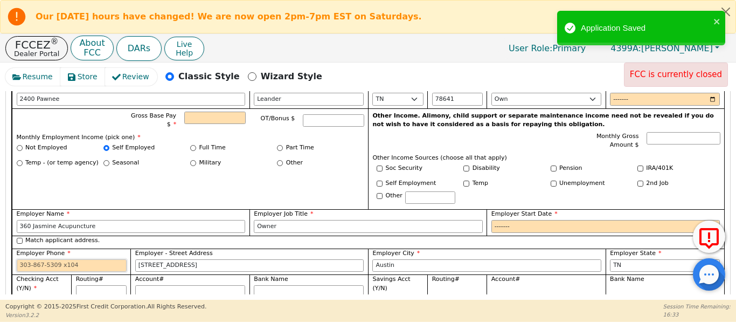
click at [74, 259] on input "Employer Phone" at bounding box center [72, 265] width 110 height 13
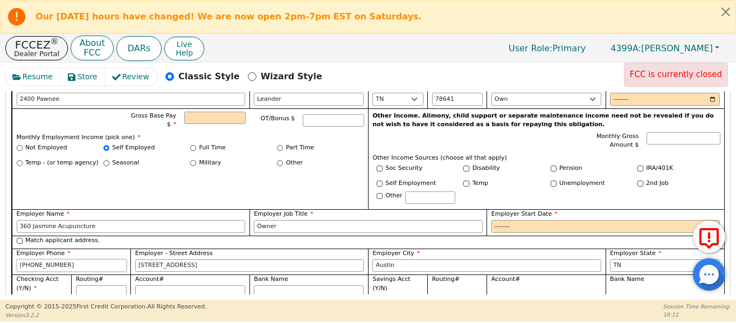
type input "512-360-9480"
click at [507, 220] on input "Employer Start Date" at bounding box center [605, 226] width 229 height 13
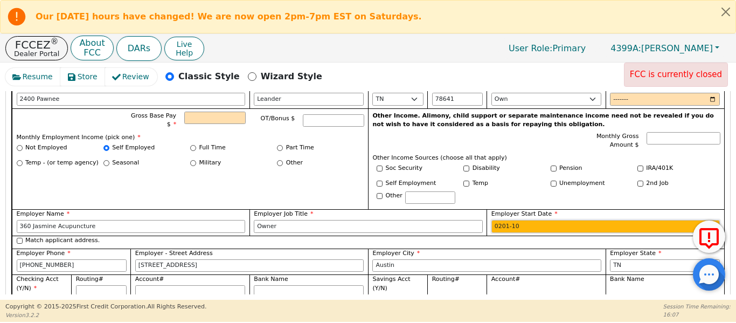
type input "2013-10"
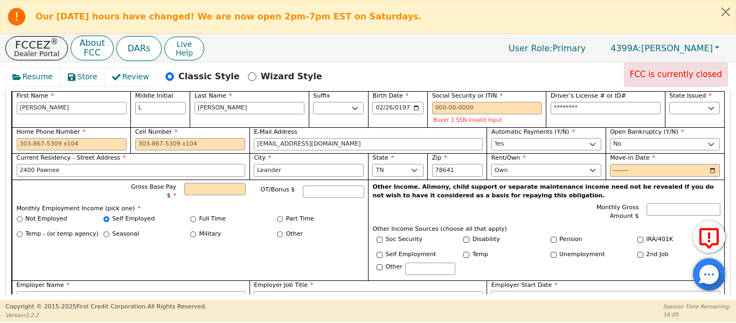
scroll to position [654, 0]
click at [205, 183] on input "Gross Base Pay $" at bounding box center [214, 189] width 61 height 13
type input "55000.00"
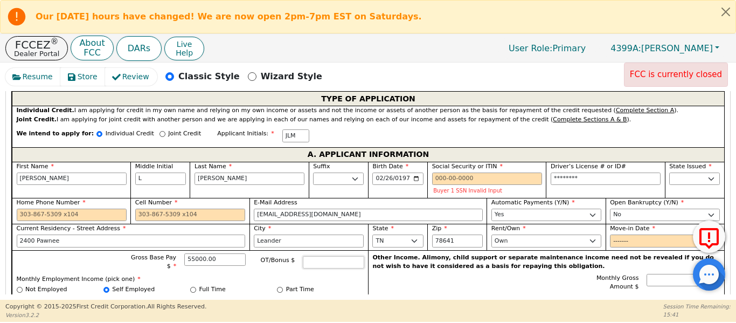
scroll to position [582, 0]
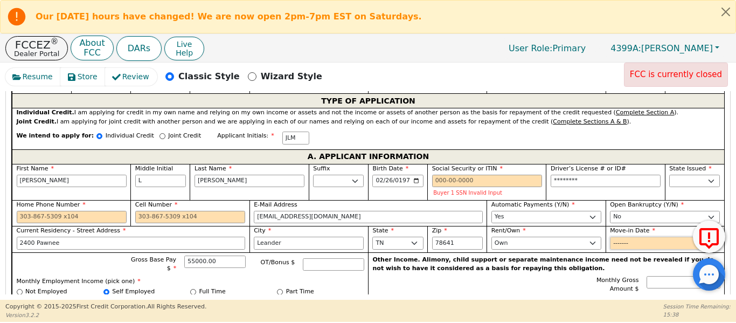
click at [619, 236] on input "Move-in Date" at bounding box center [665, 242] width 110 height 13
type input "2020-10"
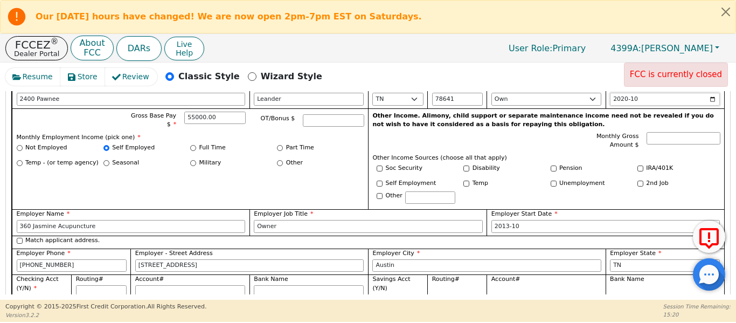
scroll to position [762, 0]
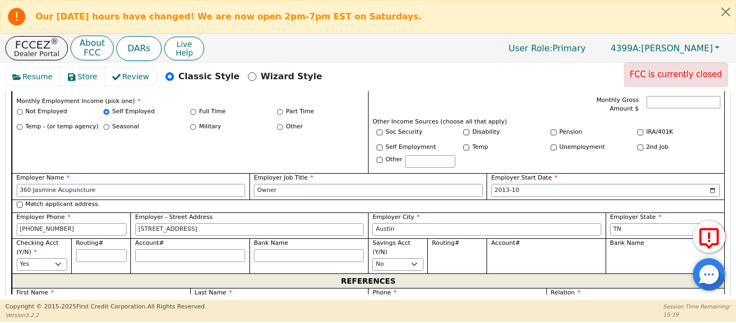
click at [261, 239] on label "Bank Name" at bounding box center [309, 243] width 110 height 9
click at [261, 249] on input "Bank Name" at bounding box center [309, 255] width 110 height 13
type input "J"
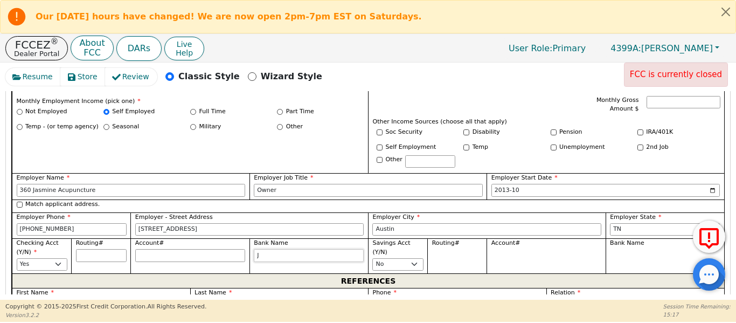
type input "JP"
type input "JP M"
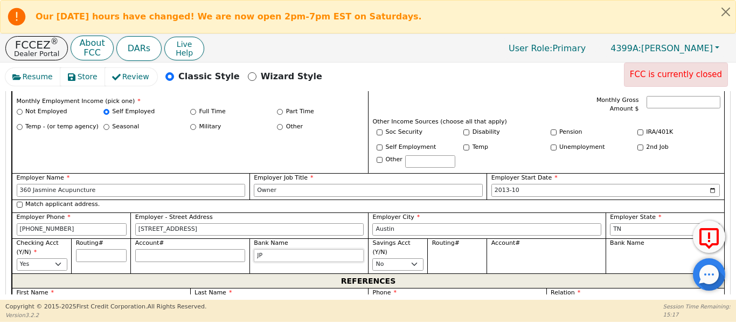
type input "JP M"
type input "JP Mo"
type input "JP Mor"
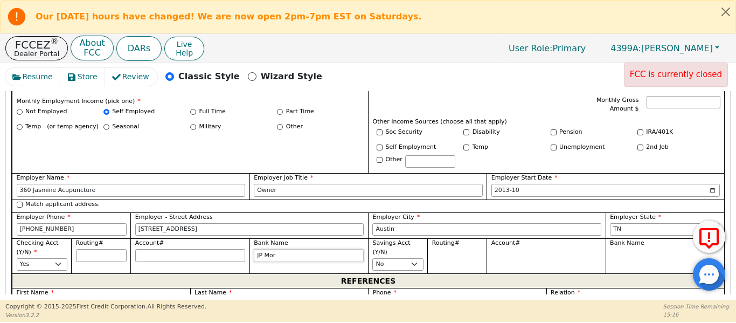
type input "JP Morg"
type input "JP Morga"
click at [94, 249] on input "Routing#" at bounding box center [101, 255] width 51 height 13
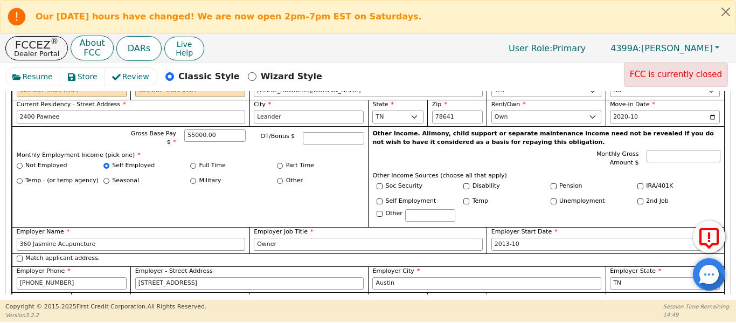
click at [201, 188] on div "Gross Base Pay $ 55000.00 OT/Bonus $ Monthly Employment Income (pick one) * Not…" at bounding box center [190, 176] width 356 height 101
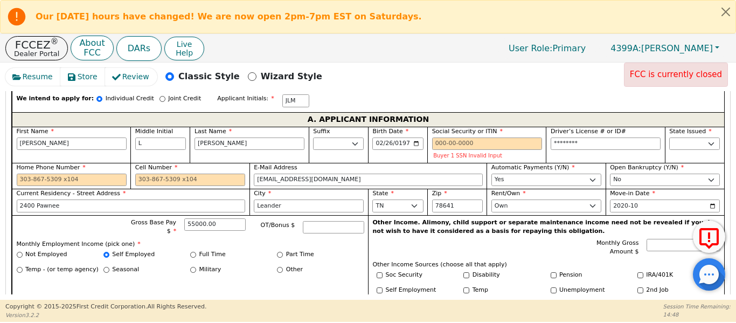
scroll to position [600, 0]
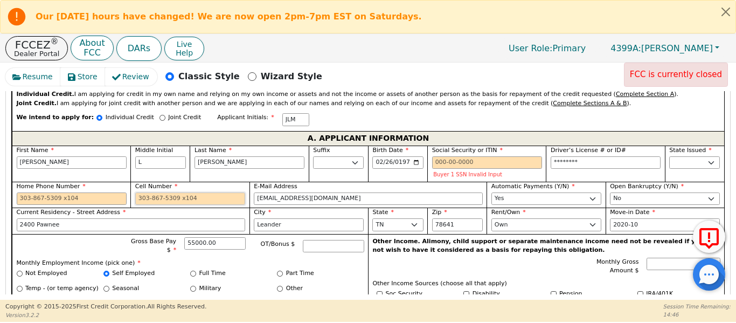
paste input "512-573-5259"
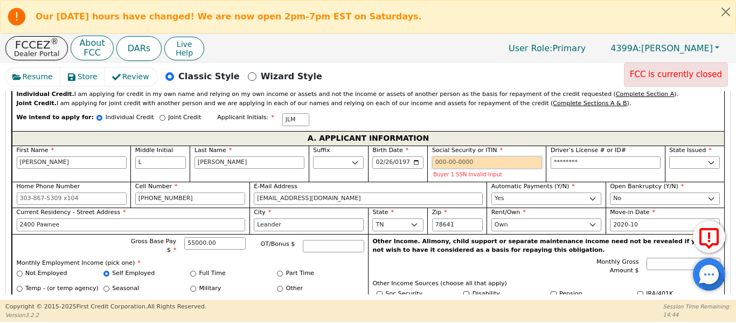
click at [443, 156] on input "Social Security or ITIN" at bounding box center [487, 162] width 110 height 13
click at [444, 156] on input "Social Security or ITIN" at bounding box center [487, 162] width 110 height 13
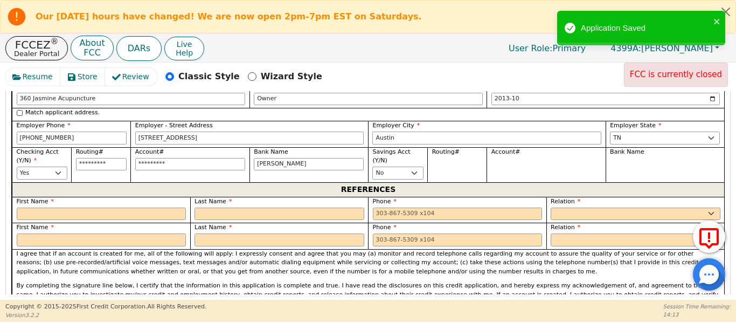
scroll to position [851, 0]
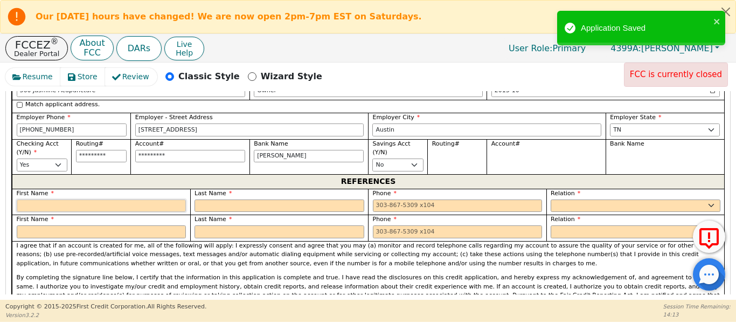
click at [151, 199] on input "text" at bounding box center [102, 205] width 170 height 13
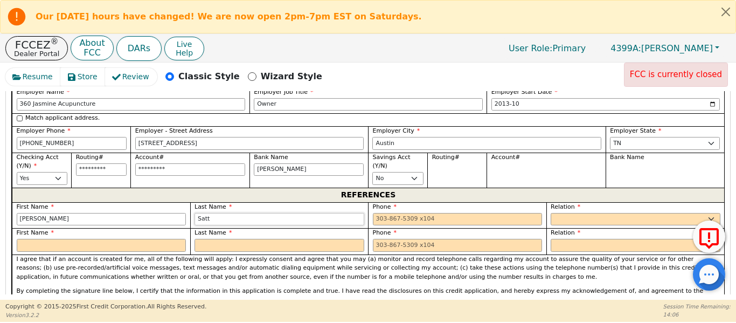
scroll to position [834, 0]
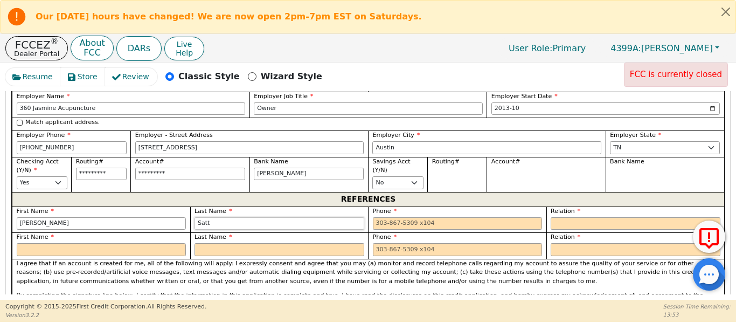
drag, startPoint x: 246, startPoint y: 212, endPoint x: 230, endPoint y: 219, distance: 16.9
click at [233, 218] on div "Last Name Satt" at bounding box center [279, 219] width 178 height 26
click at [288, 217] on input "Sattler" at bounding box center [279, 223] width 170 height 13
paste input "512-577-2646"
click at [31, 243] on input "text" at bounding box center [102, 249] width 170 height 13
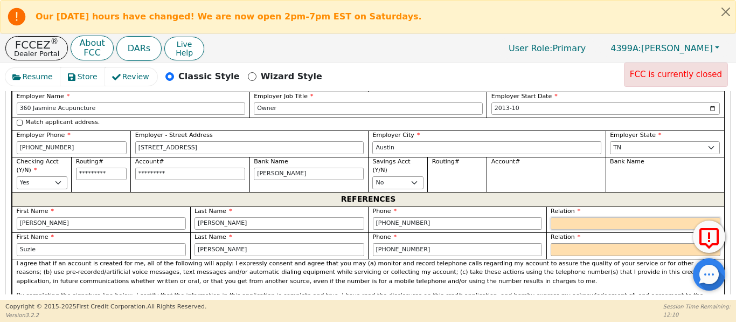
click at [583, 217] on select "FATHER MOTHER SISTER BROTHER DAUGHTER SON CO-WORKER NEIGHBOR FRIEND COUSIN G-MO…" at bounding box center [635, 223] width 170 height 13
click at [550, 217] on select "FATHER MOTHER SISTER BROTHER DAUGHTER SON CO-WORKER NEIGHBOR FRIEND COUSIN G-MO…" at bounding box center [635, 223] width 170 height 13
click at [563, 243] on select "FATHER MOTHER SISTER BROTHER DAUGHTER SON CO-WORKER NEIGHBOR FRIEND COUSIN G-MO…" at bounding box center [635, 249] width 170 height 13
click at [550, 243] on select "FATHER MOTHER SISTER BROTHER DAUGHTER SON CO-WORKER NEIGHBOR FRIEND COUSIN G-MO…" at bounding box center [635, 249] width 170 height 13
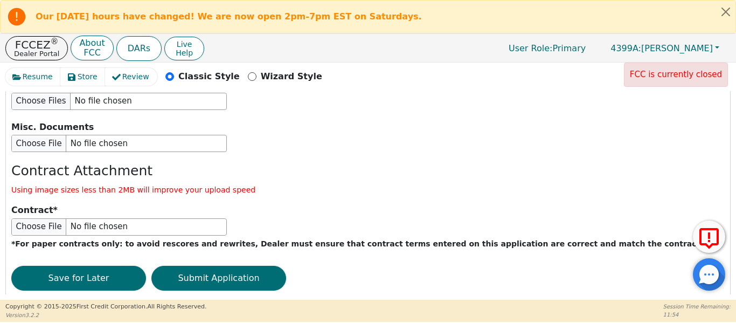
scroll to position [1529, 0]
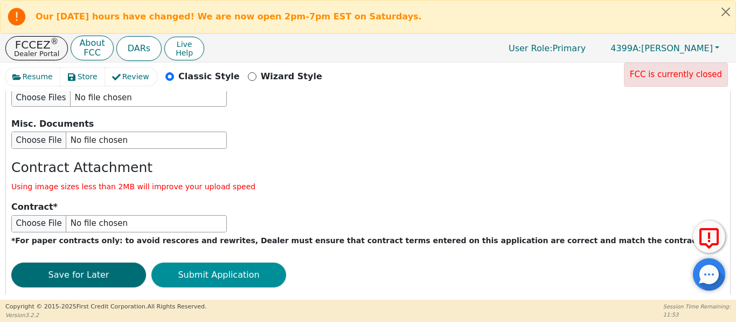
click at [237, 262] on button "Submit Application" at bounding box center [218, 274] width 135 height 25
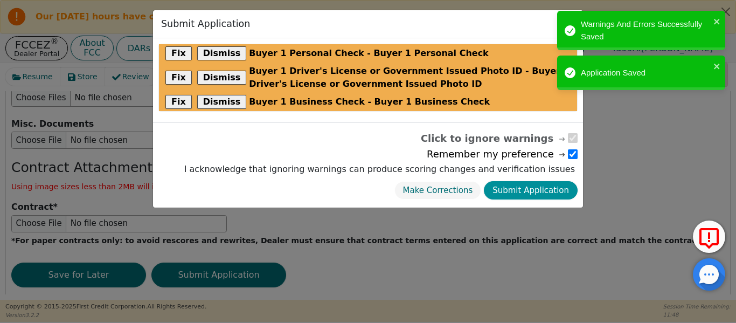
click at [531, 193] on button "Submit Application" at bounding box center [531, 190] width 94 height 19
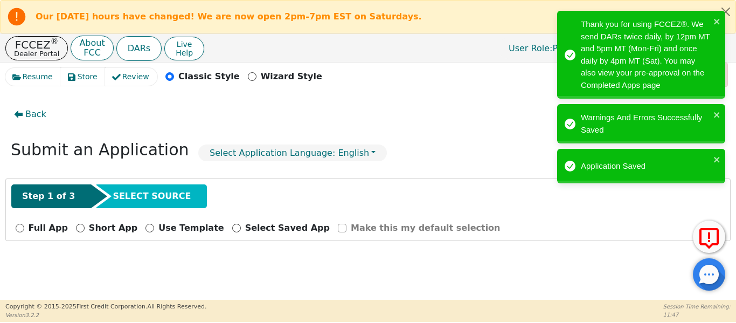
scroll to position [0, 0]
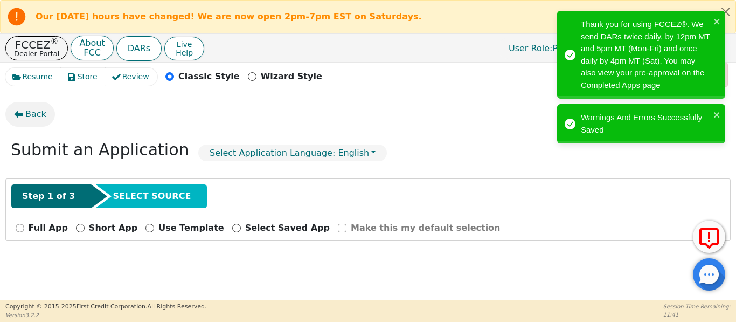
click at [43, 113] on span "Back" at bounding box center [35, 114] width 21 height 13
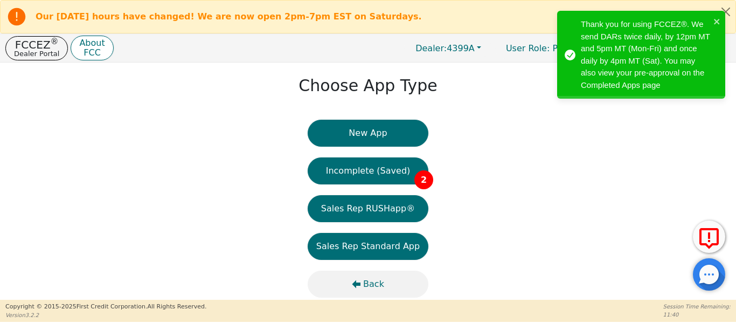
click at [368, 284] on span "Back" at bounding box center [373, 283] width 21 height 13
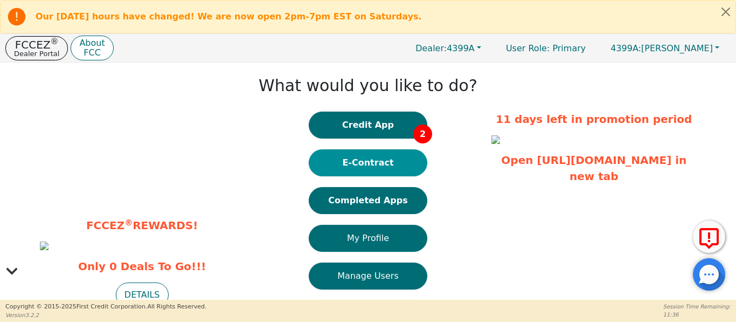
click at [355, 160] on button "E-Contract" at bounding box center [368, 162] width 118 height 27
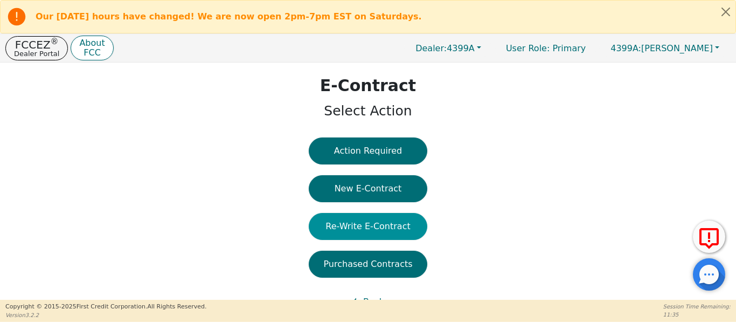
click at [354, 226] on button "Re-Write E-Contract" at bounding box center [368, 226] width 118 height 27
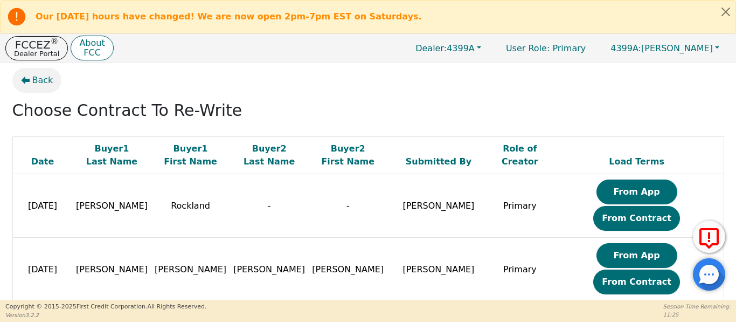
click at [26, 85] on button "Back" at bounding box center [37, 80] width 50 height 25
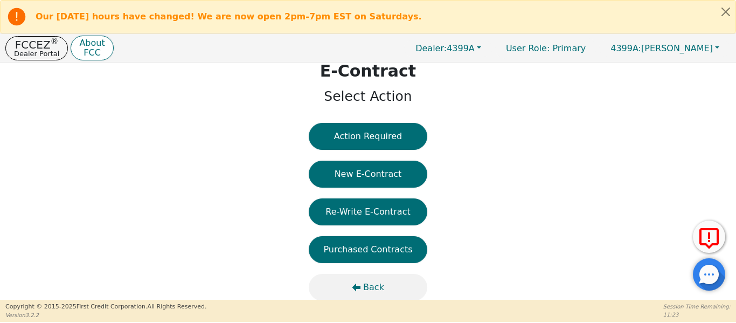
scroll to position [32, 0]
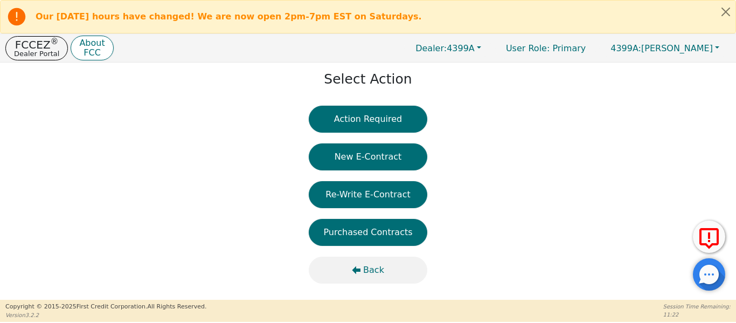
click at [367, 267] on span "Back" at bounding box center [373, 269] width 21 height 13
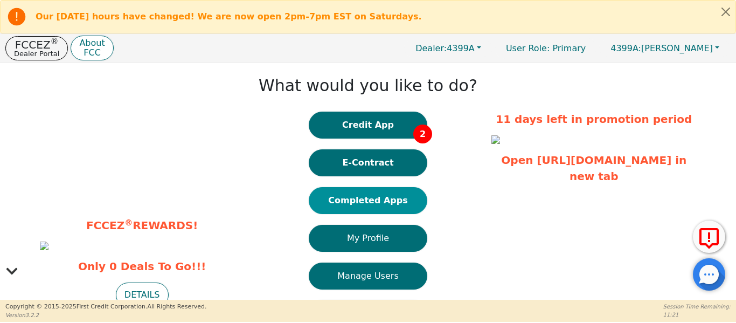
click at [355, 211] on button "Completed Apps" at bounding box center [368, 200] width 118 height 27
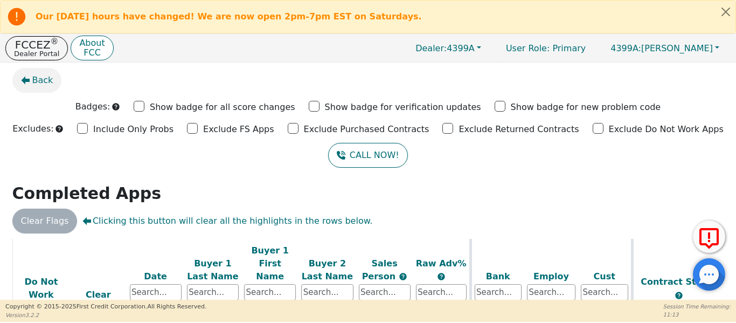
click at [36, 87] on button "Back" at bounding box center [37, 80] width 50 height 25
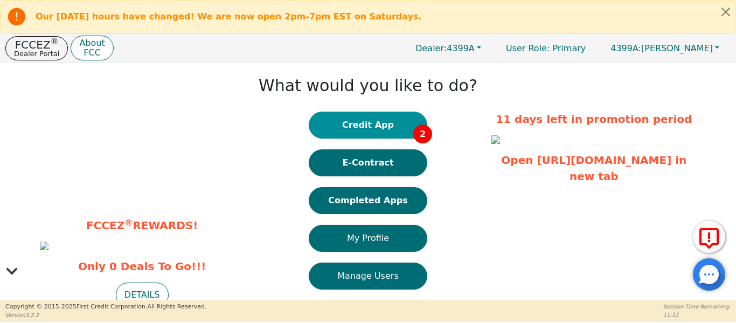
click at [343, 123] on button "Credit App 2" at bounding box center [368, 124] width 118 height 27
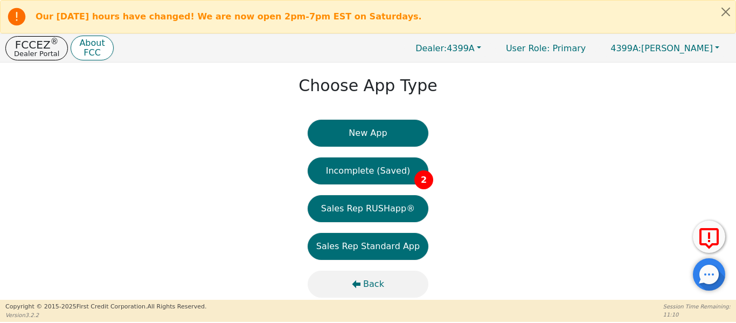
click at [360, 283] on icon "button" at bounding box center [356, 284] width 9 height 8
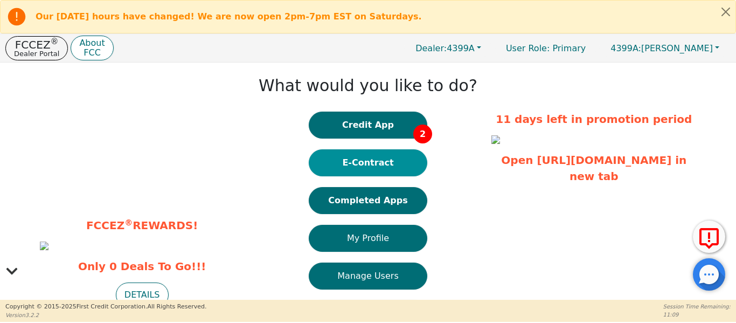
click at [342, 160] on button "E-Contract" at bounding box center [368, 162] width 118 height 27
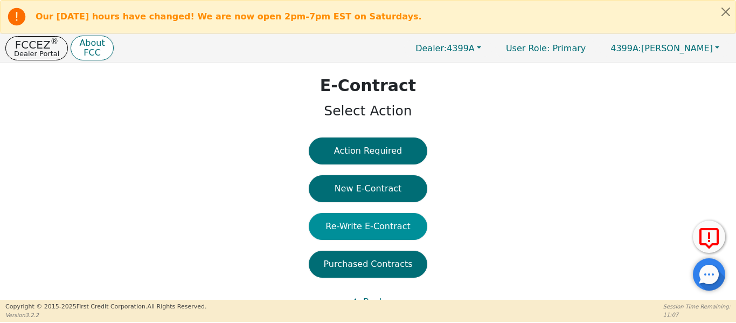
click at [350, 225] on button "Re-Write E-Contract" at bounding box center [368, 226] width 118 height 27
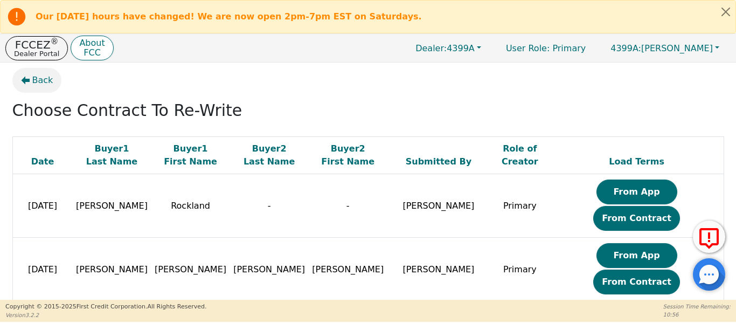
click at [27, 83] on icon "button" at bounding box center [25, 80] width 9 height 9
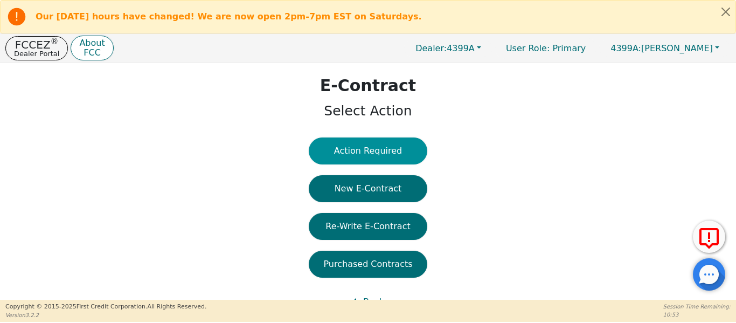
click at [354, 158] on button "Action Required" at bounding box center [368, 150] width 118 height 27
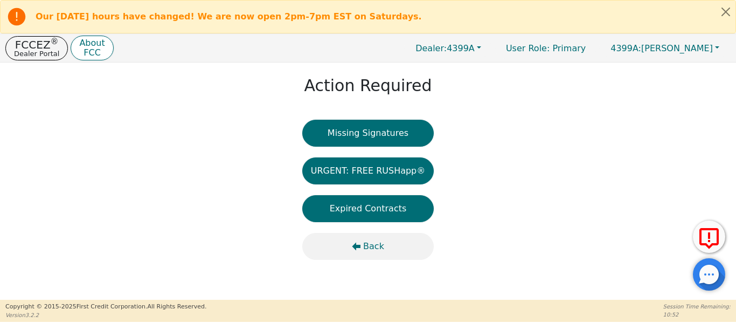
click at [348, 246] on button "Back" at bounding box center [368, 246] width 132 height 27
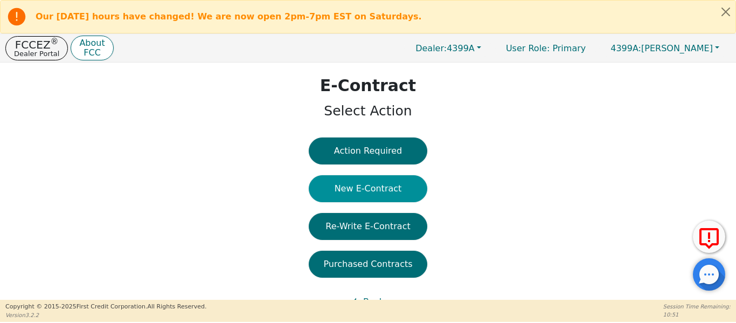
click at [362, 195] on button "New E-Contract" at bounding box center [368, 188] width 118 height 27
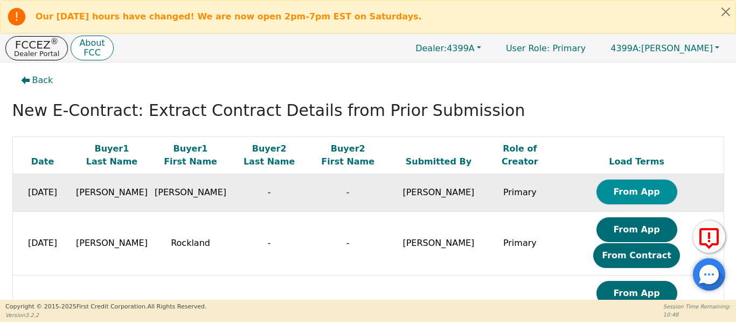
click at [622, 183] on button "From App" at bounding box center [636, 191] width 81 height 25
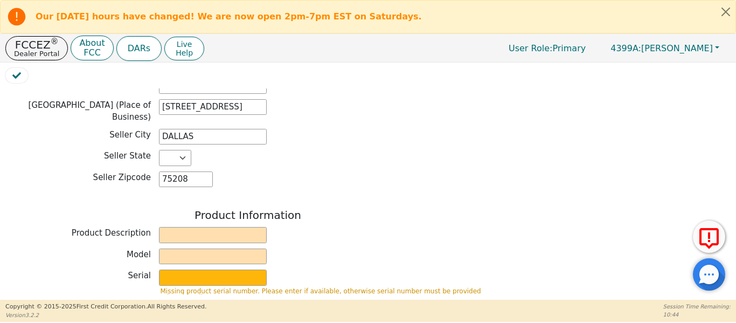
scroll to position [377, 0]
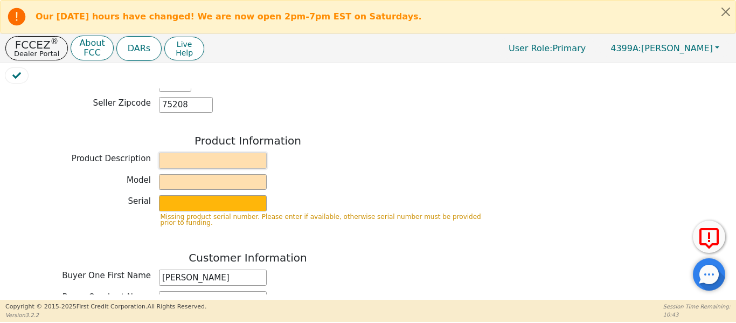
drag, startPoint x: 232, startPoint y: 159, endPoint x: 238, endPoint y: 167, distance: 10.3
click at [230, 159] on input "text" at bounding box center [213, 160] width 108 height 16
click at [290, 71] on div at bounding box center [367, 78] width 725 height 20
click at [237, 152] on input "text" at bounding box center [213, 160] width 108 height 16
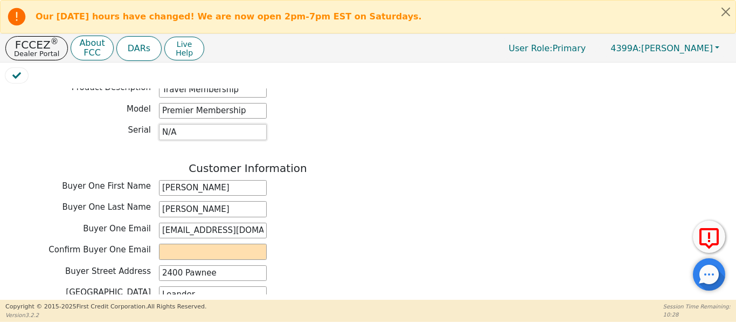
scroll to position [449, 0]
drag, startPoint x: 253, startPoint y: 221, endPoint x: 153, endPoint y: 225, distance: 99.7
click at [153, 225] on div "Buyer One Email jasmine5717@yahoo.com" at bounding box center [247, 230] width 485 height 16
paste input "jasmine5717@yahoo.com"
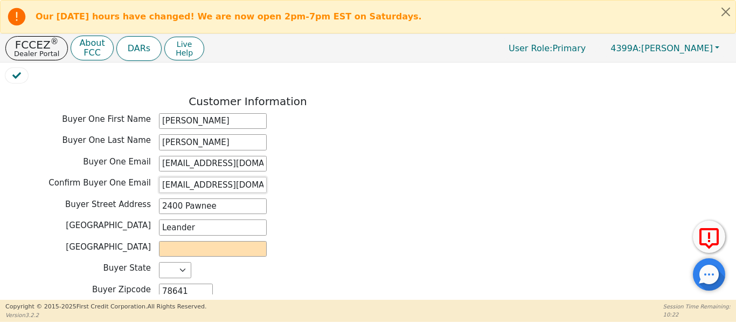
scroll to position [556, 0]
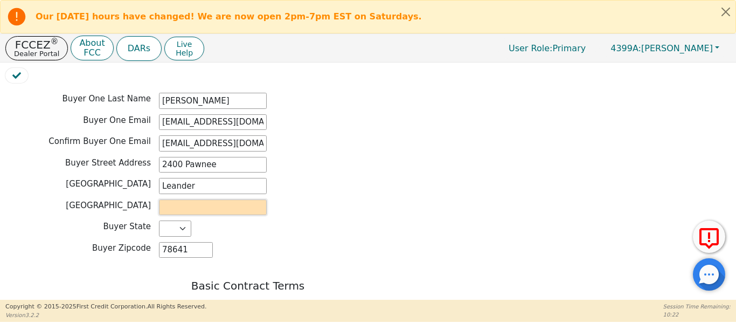
click at [199, 200] on input "text" at bounding box center [213, 207] width 108 height 16
drag, startPoint x: 206, startPoint y: 204, endPoint x: 204, endPoint y: 211, distance: 7.3
click at [204, 214] on div "Customer Information Buyer One First Name Jasmine Buyer One Last Name Mansell B…" at bounding box center [247, 158] width 485 height 210
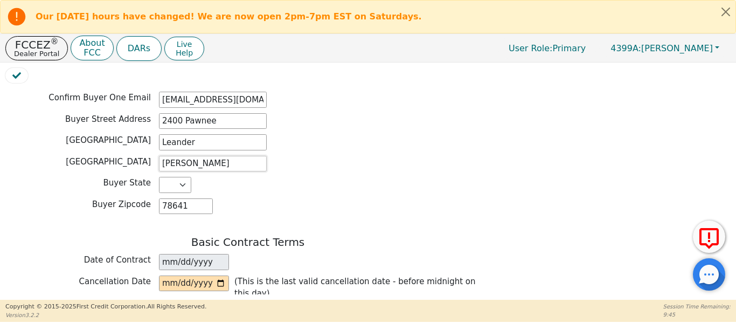
scroll to position [628, 0]
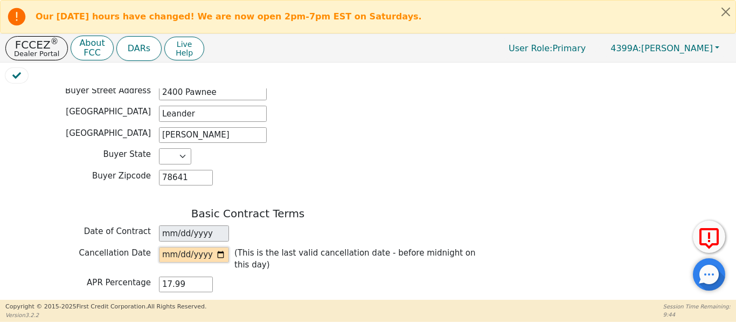
click at [221, 248] on input "date" at bounding box center [194, 255] width 70 height 16
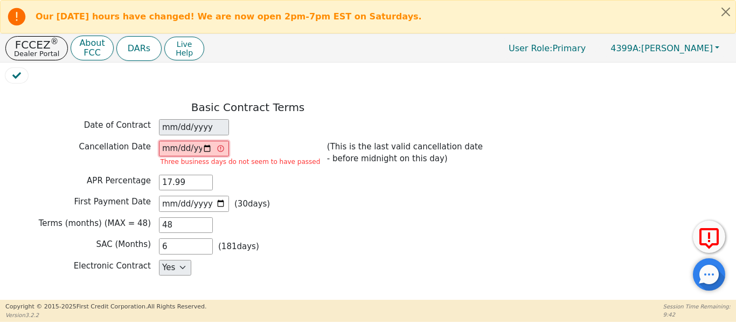
scroll to position [736, 0]
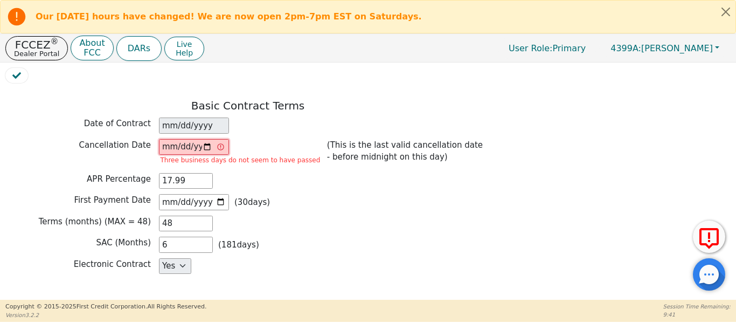
click at [208, 139] on input "[DATE]" at bounding box center [194, 147] width 70 height 16
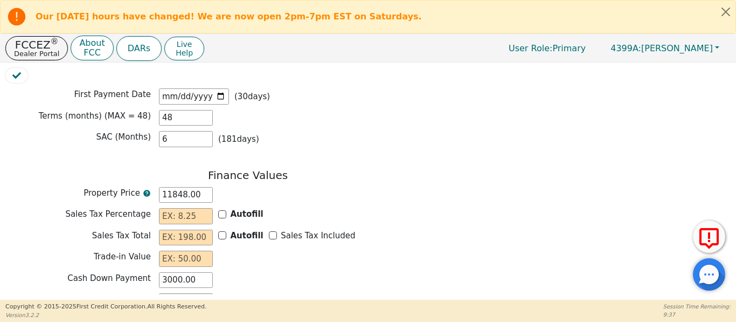
scroll to position [844, 0]
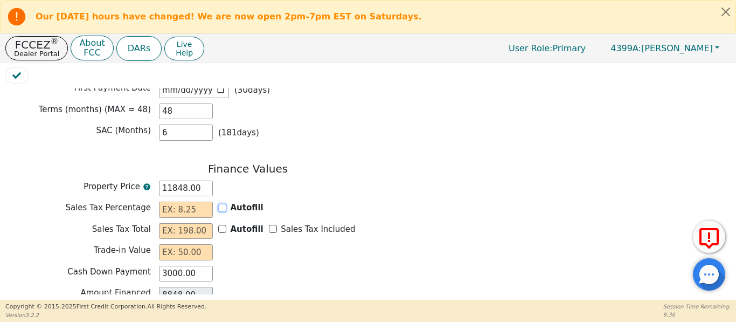
click at [220, 204] on input "Autofill" at bounding box center [222, 208] width 8 height 8
click at [269, 225] on input "Sales Tax Included" at bounding box center [273, 229] width 8 height 8
click at [198, 244] on input "text" at bounding box center [186, 252] width 54 height 16
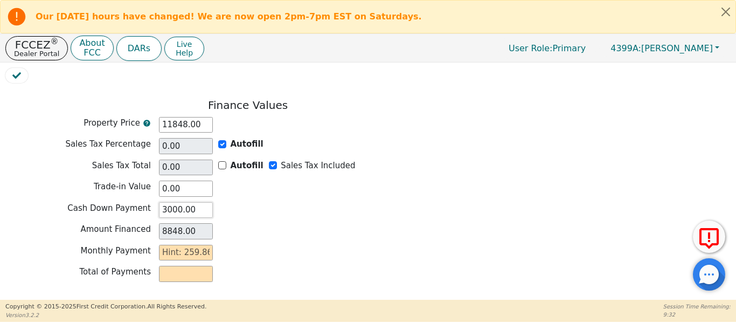
scroll to position [933, 0]
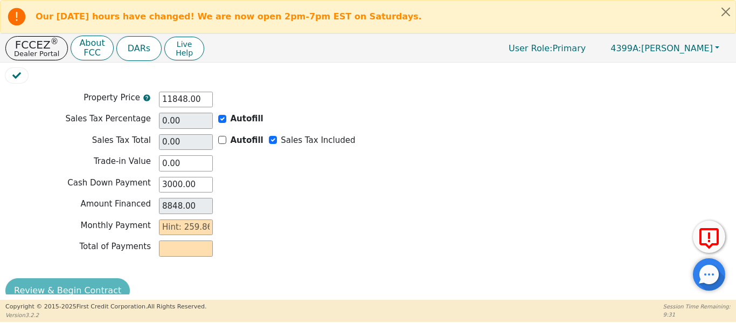
click at [166, 219] on div "Monthly Payment" at bounding box center [247, 228] width 485 height 19
click at [166, 219] on input "text" at bounding box center [186, 227] width 54 height 16
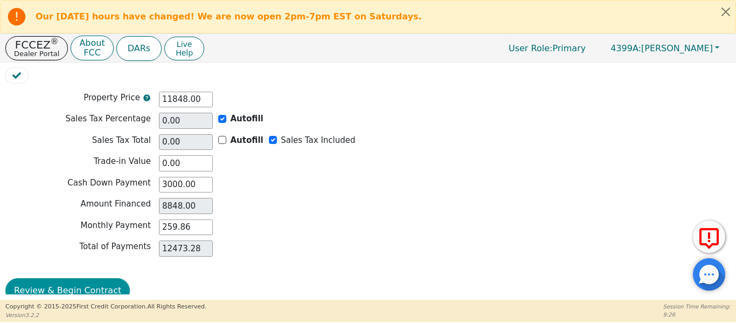
click at [75, 279] on button "Review & Begin Contract" at bounding box center [67, 290] width 124 height 25
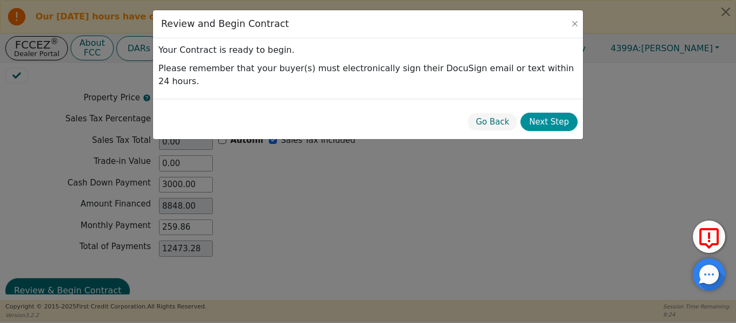
drag, startPoint x: 565, startPoint y: 108, endPoint x: 556, endPoint y: 111, distance: 9.5
click at [566, 113] on button "Next Step" at bounding box center [548, 122] width 57 height 19
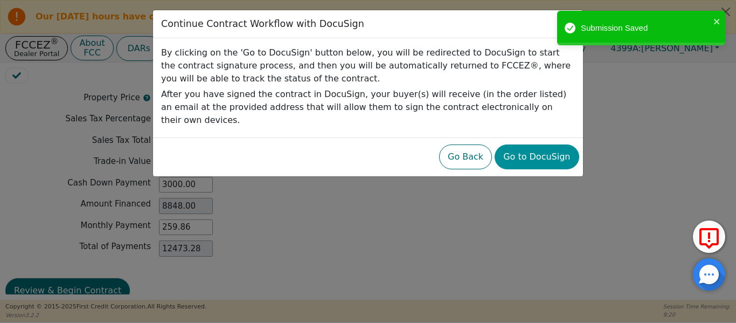
click at [550, 151] on button "Go to DocuSign" at bounding box center [536, 156] width 84 height 25
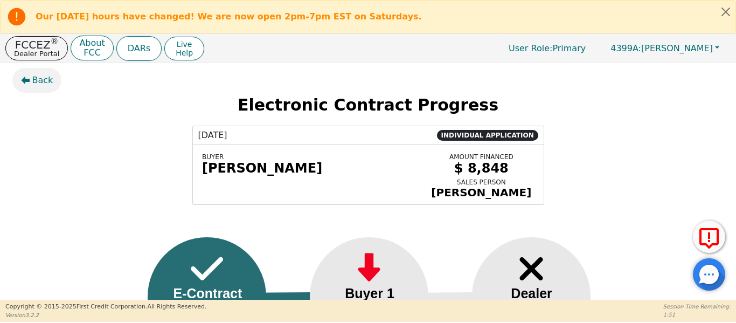
click at [50, 82] on button "Back" at bounding box center [37, 80] width 50 height 25
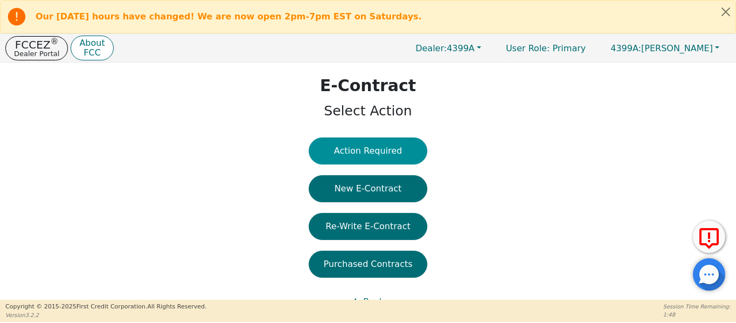
click at [340, 158] on button "Action Required" at bounding box center [368, 150] width 118 height 27
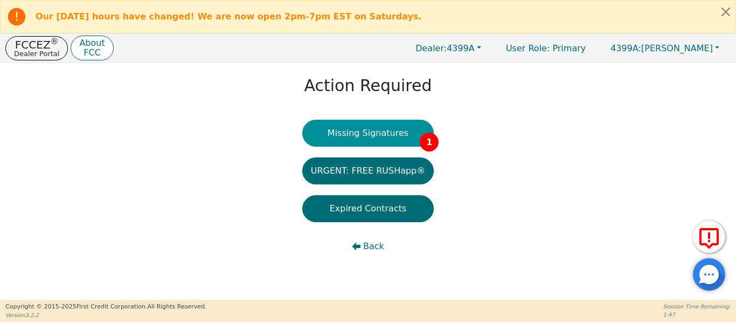
click at [348, 137] on button "Missing Signatures 1" at bounding box center [368, 133] width 132 height 27
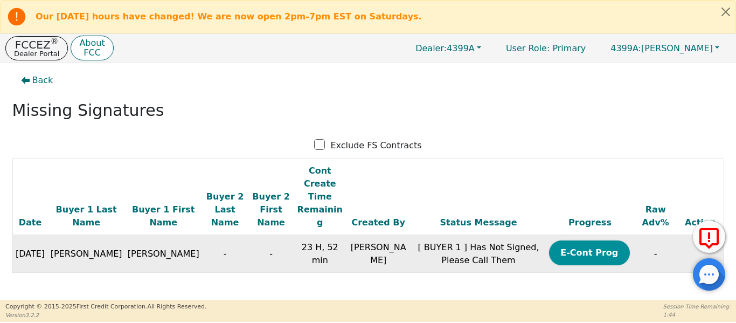
click at [568, 240] on button "E-Cont Prog" at bounding box center [589, 252] width 81 height 25
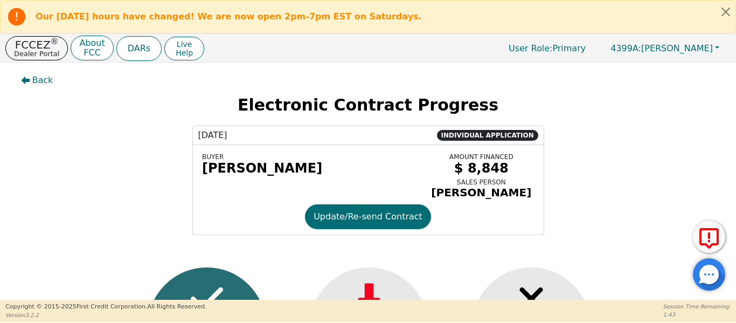
drag, startPoint x: 193, startPoint y: 138, endPoint x: 55, endPoint y: 108, distance: 140.6
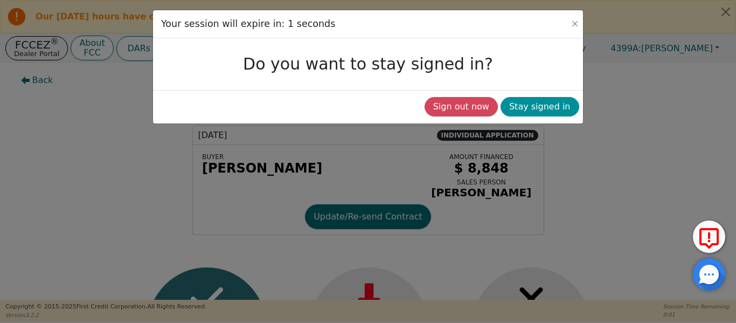
click at [552, 104] on button "Stay signed in" at bounding box center [539, 106] width 79 height 19
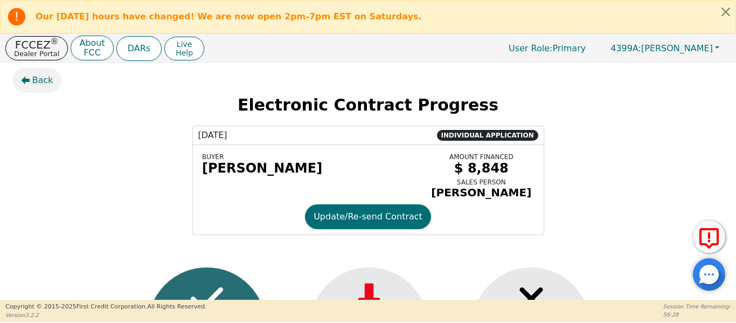
click at [37, 79] on span "Back" at bounding box center [42, 80] width 21 height 13
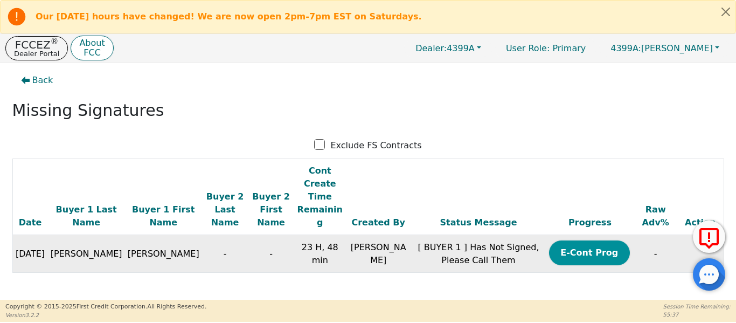
click at [549, 240] on button "E-Cont Prog" at bounding box center [589, 252] width 81 height 25
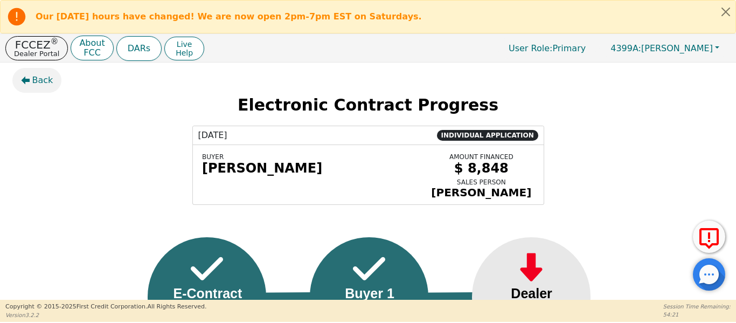
click at [26, 76] on icon "button" at bounding box center [25, 80] width 9 height 9
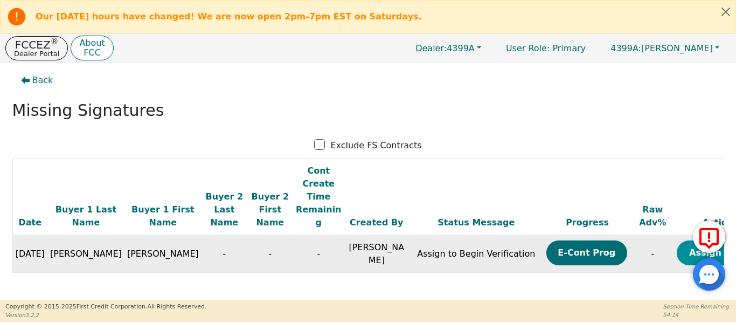
click at [676, 240] on button "Assign Now" at bounding box center [716, 252] width 81 height 25
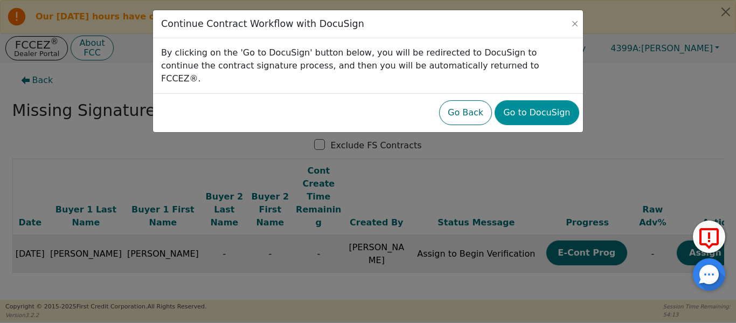
click at [533, 104] on button "Go to DocuSign" at bounding box center [536, 112] width 84 height 25
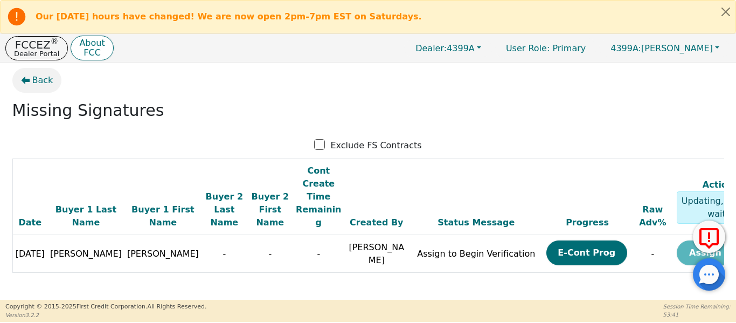
click at [34, 80] on span "Back" at bounding box center [42, 80] width 21 height 13
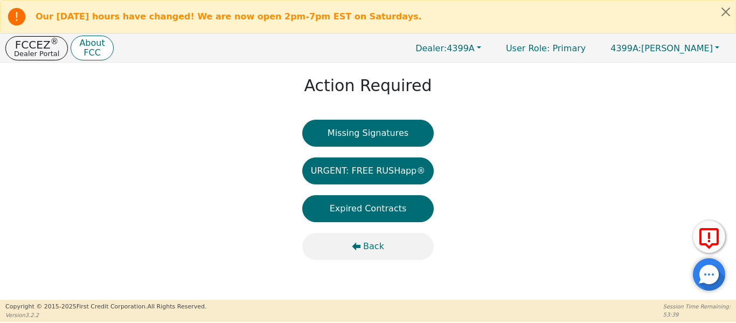
click at [373, 246] on span "Back" at bounding box center [373, 246] width 21 height 13
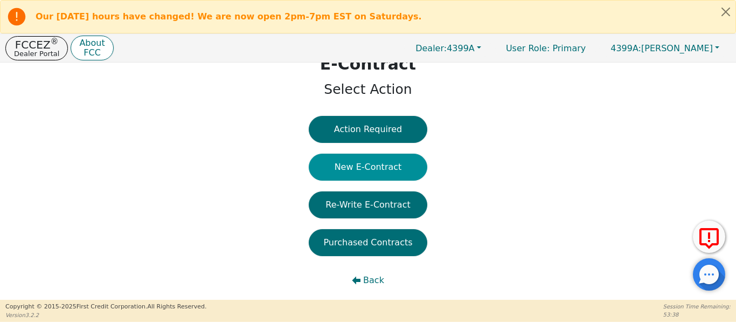
scroll to position [32, 0]
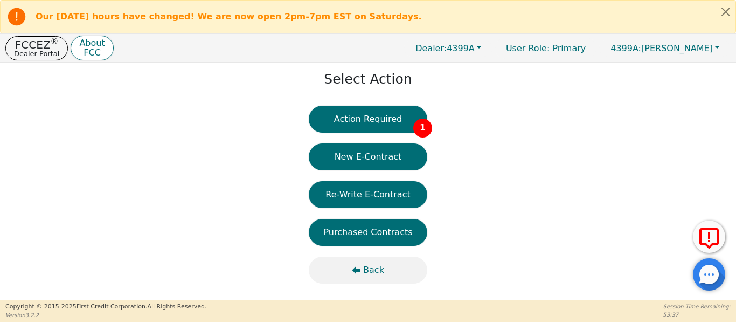
click at [370, 265] on span "Back" at bounding box center [373, 269] width 21 height 13
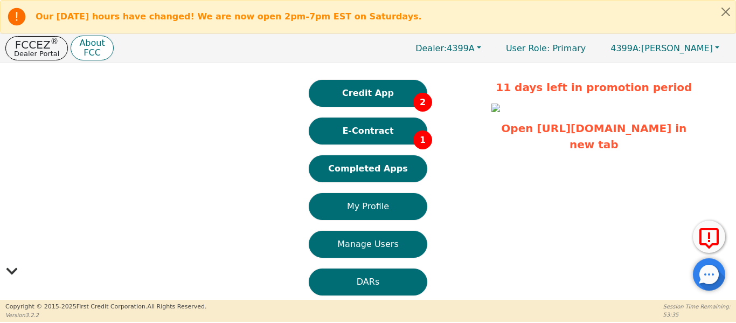
click at [380, 171] on button "Completed Apps" at bounding box center [368, 168] width 118 height 27
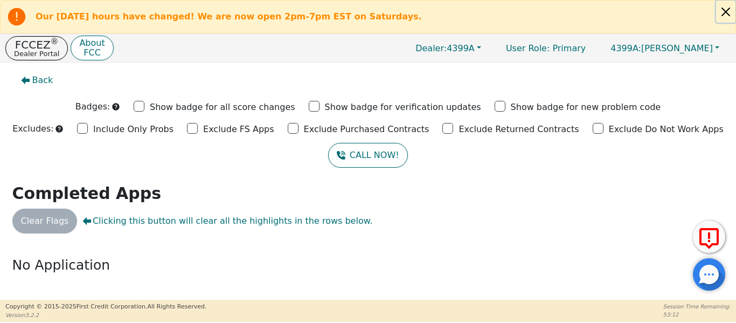
click at [723, 13] on button "Close alert" at bounding box center [725, 12] width 19 height 22
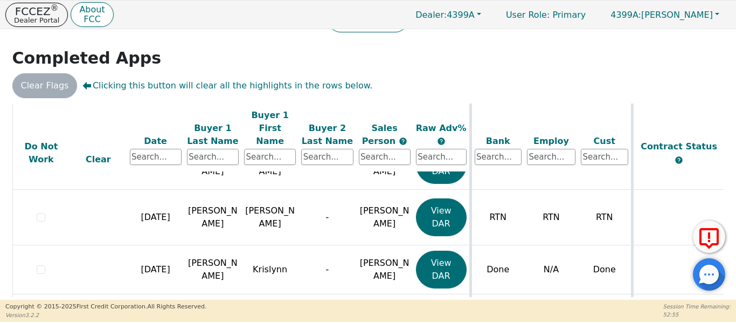
scroll to position [1002, 0]
